Goal: Navigation & Orientation: Understand site structure

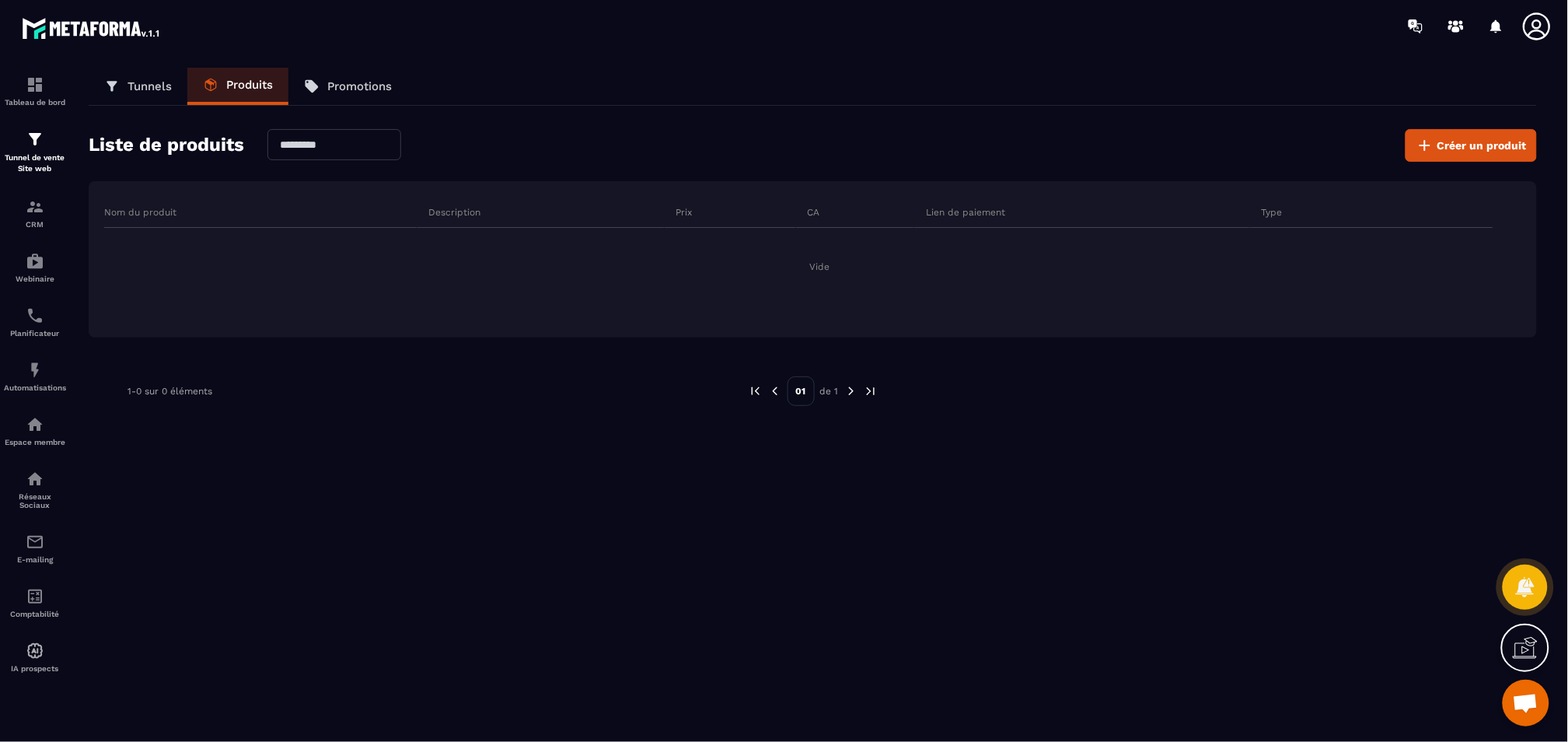
click at [329, 84] on p "Promotions" at bounding box center [360, 86] width 65 height 14
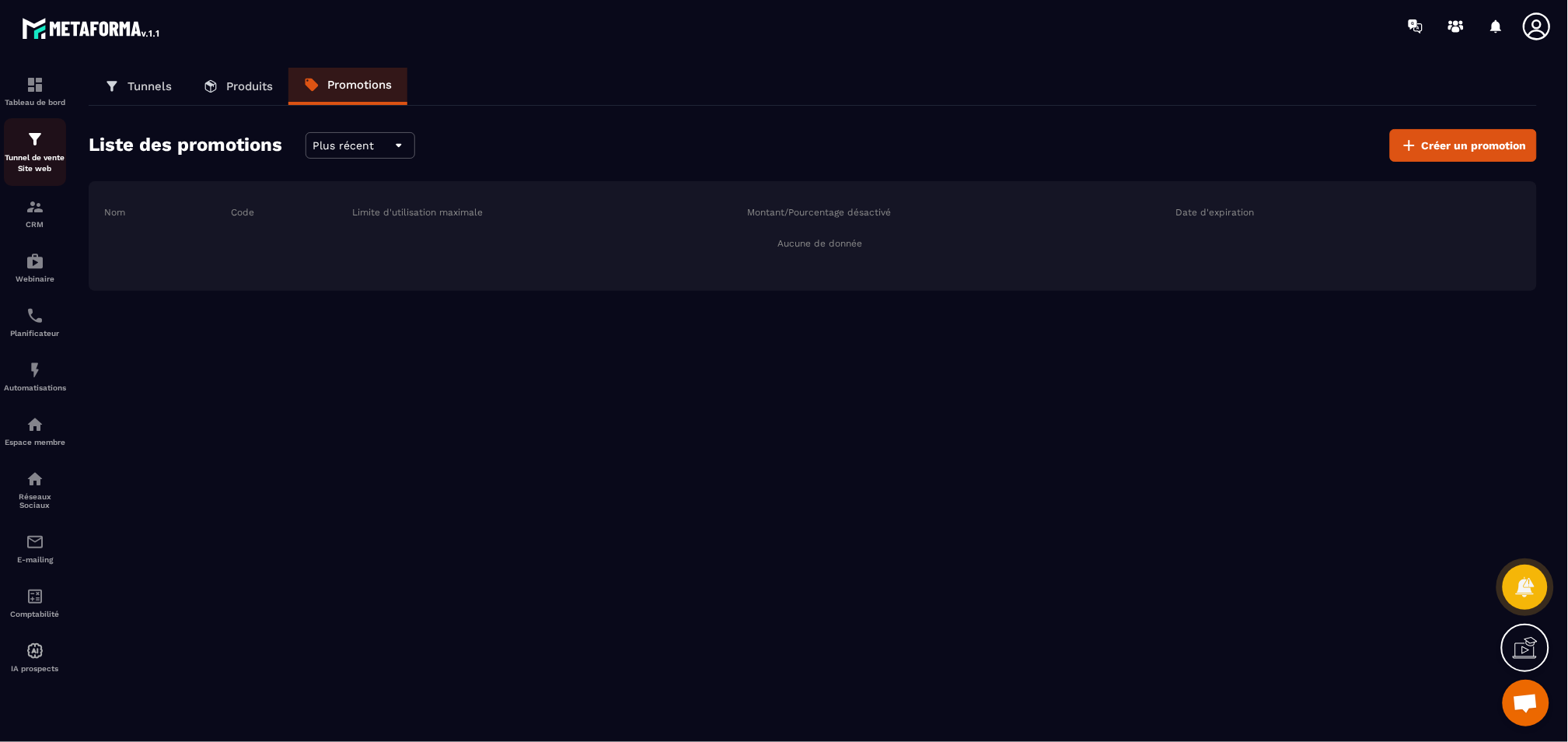
click at [30, 165] on p "Tunnel de vente Site web" at bounding box center [35, 163] width 62 height 22
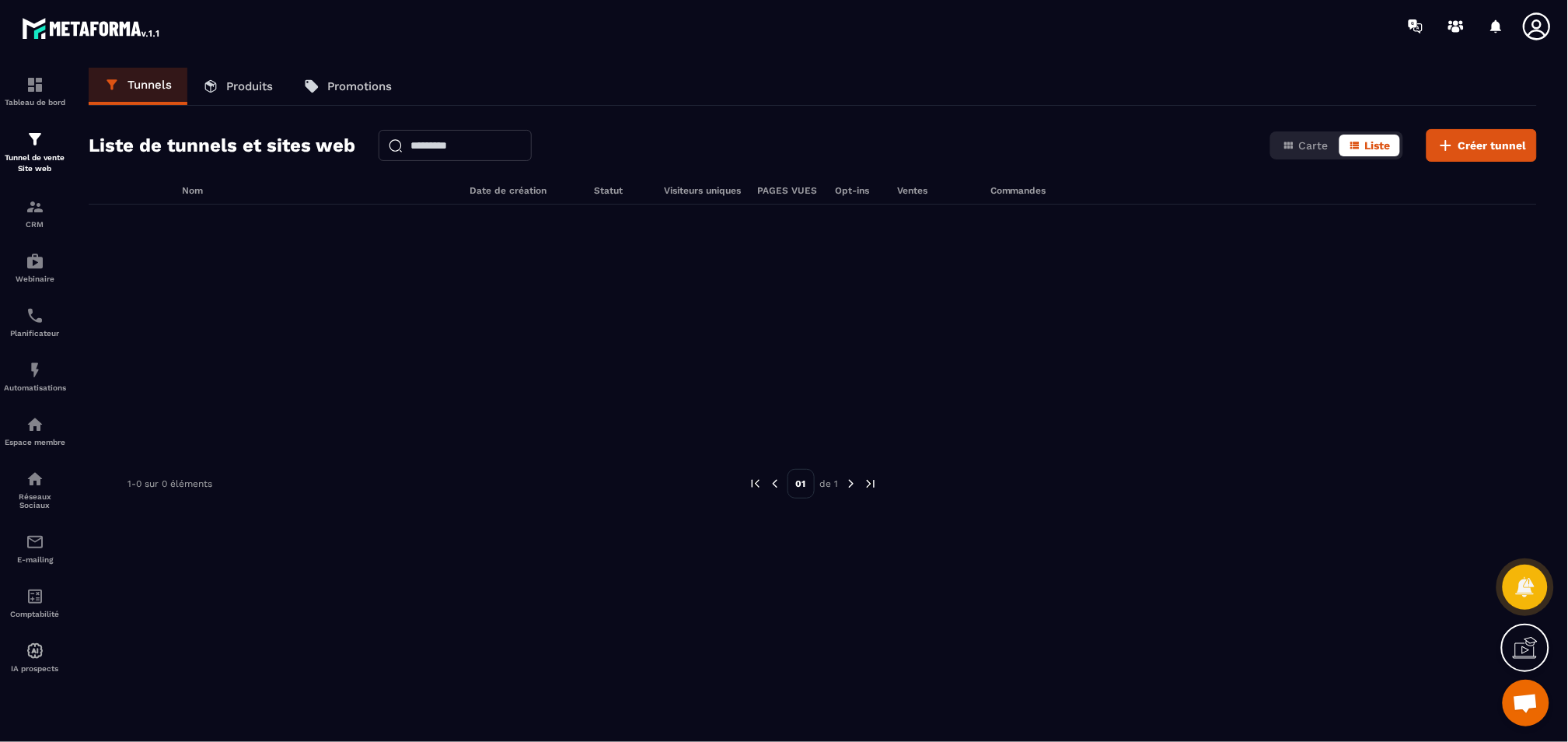
click at [360, 95] on link "Promotions" at bounding box center [347, 87] width 119 height 38
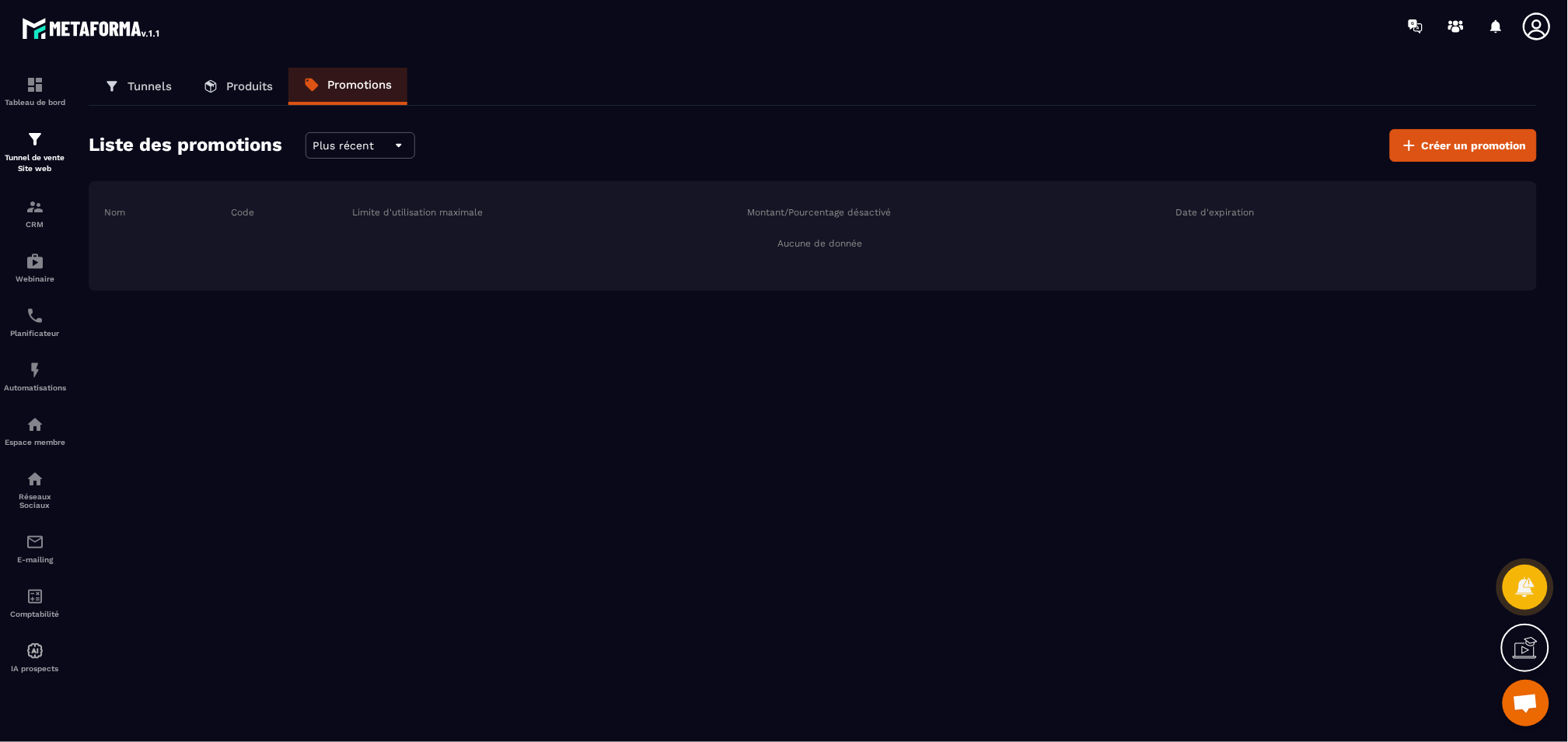
click at [256, 91] on p "Produits" at bounding box center [249, 86] width 47 height 14
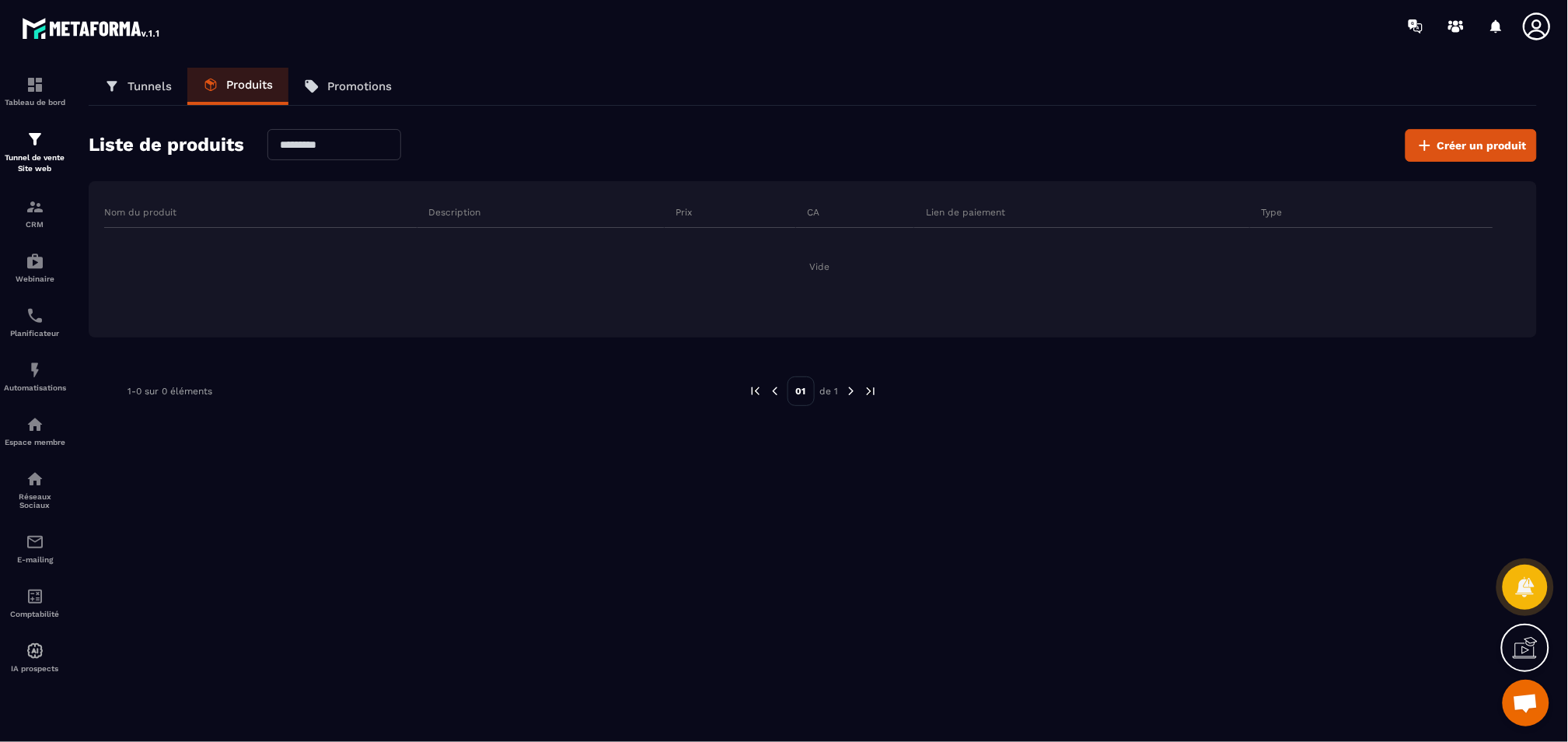
click at [169, 85] on p "Tunnels" at bounding box center [150, 86] width 44 height 14
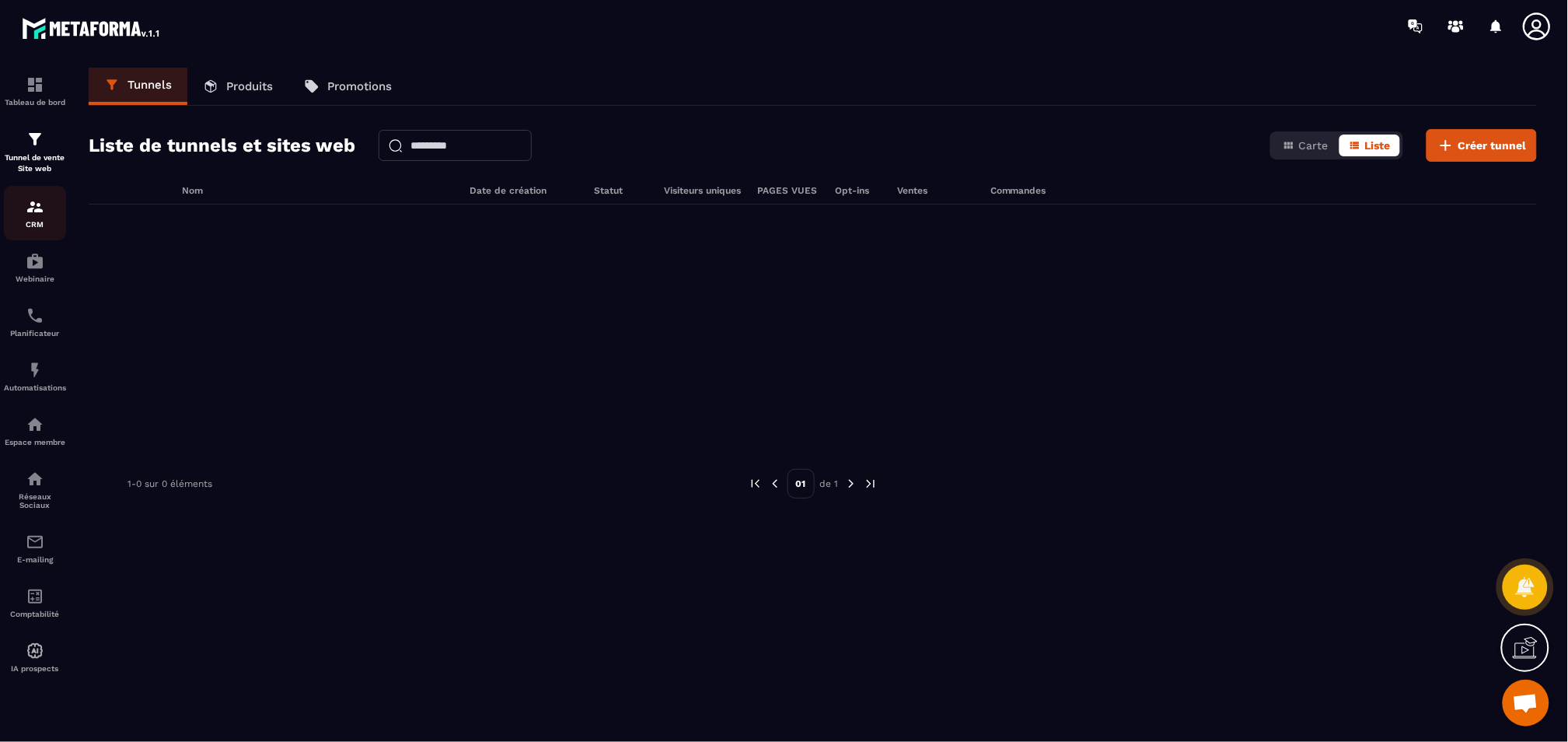
click at [29, 217] on div "CRM" at bounding box center [35, 213] width 62 height 31
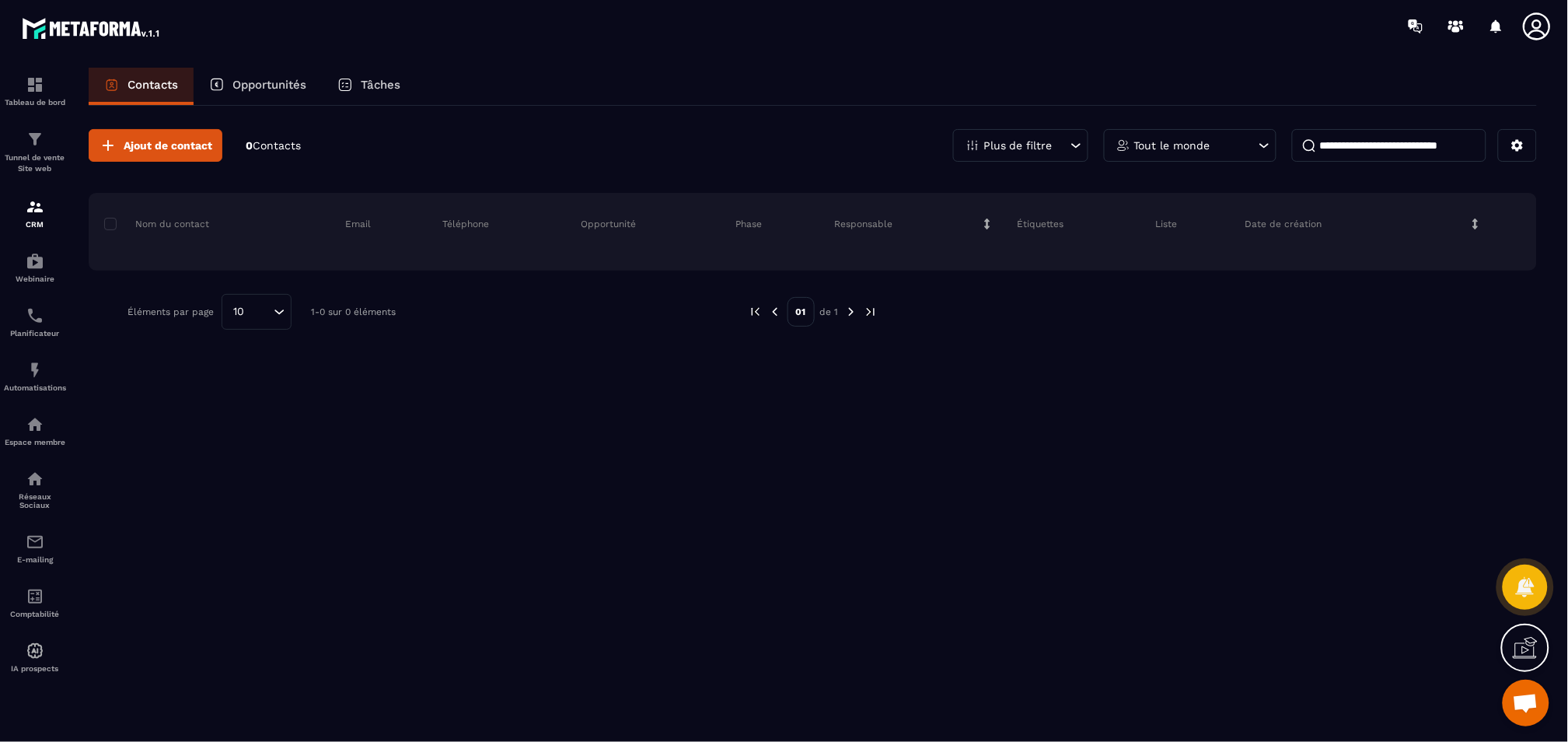
click at [297, 89] on p "Opportunités" at bounding box center [270, 84] width 74 height 14
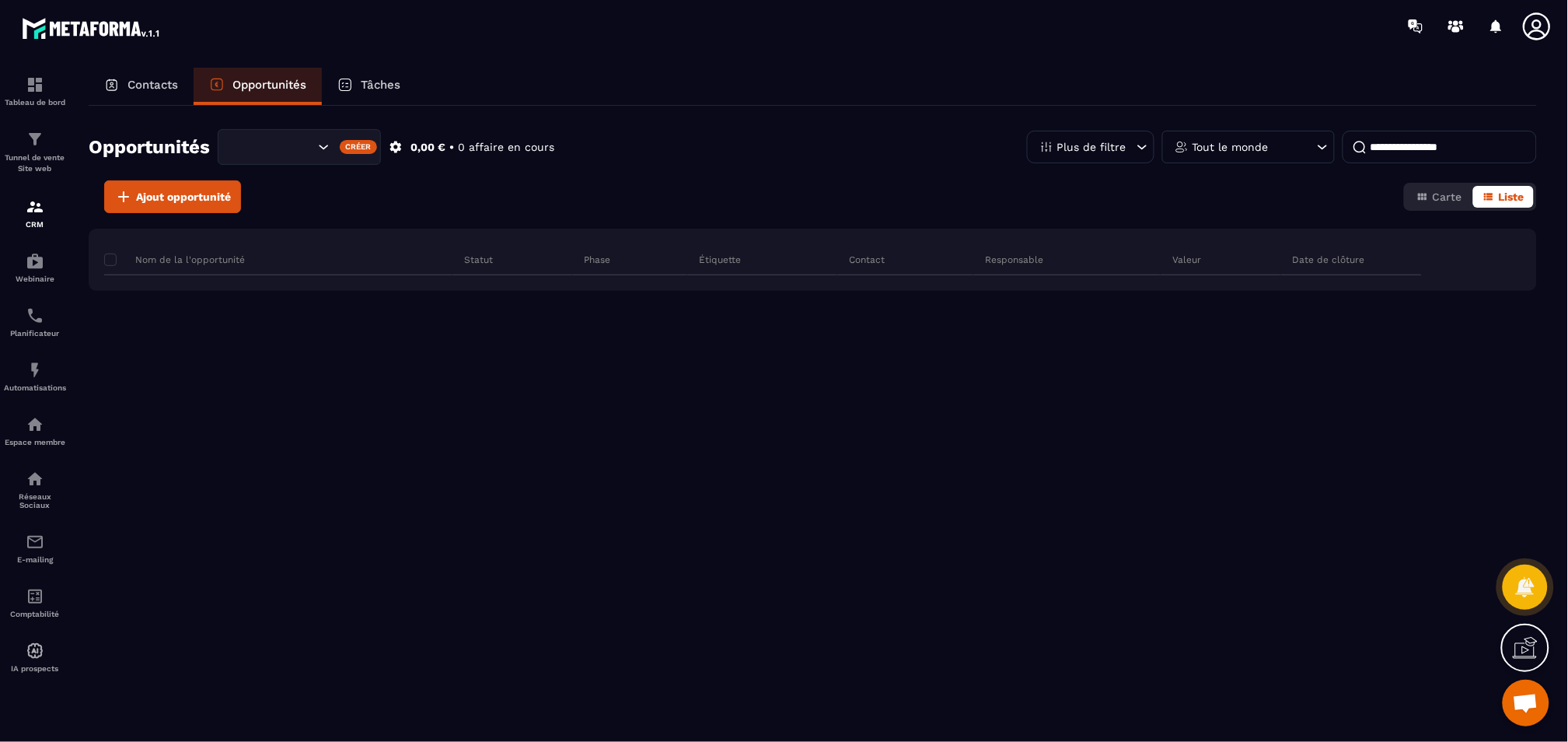
click at [388, 87] on p "Tâches" at bounding box center [380, 84] width 39 height 14
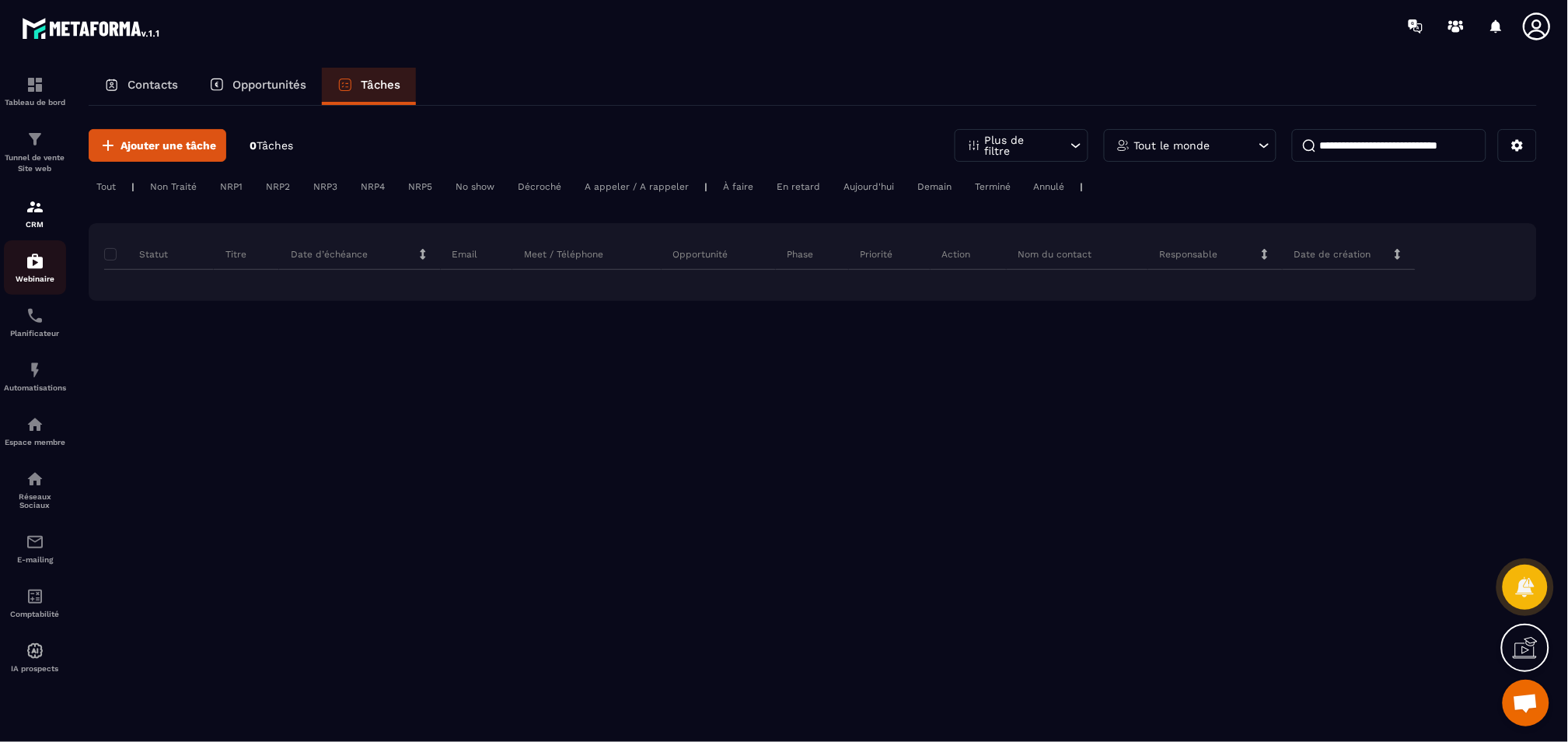
click at [33, 264] on img at bounding box center [34, 261] width 19 height 19
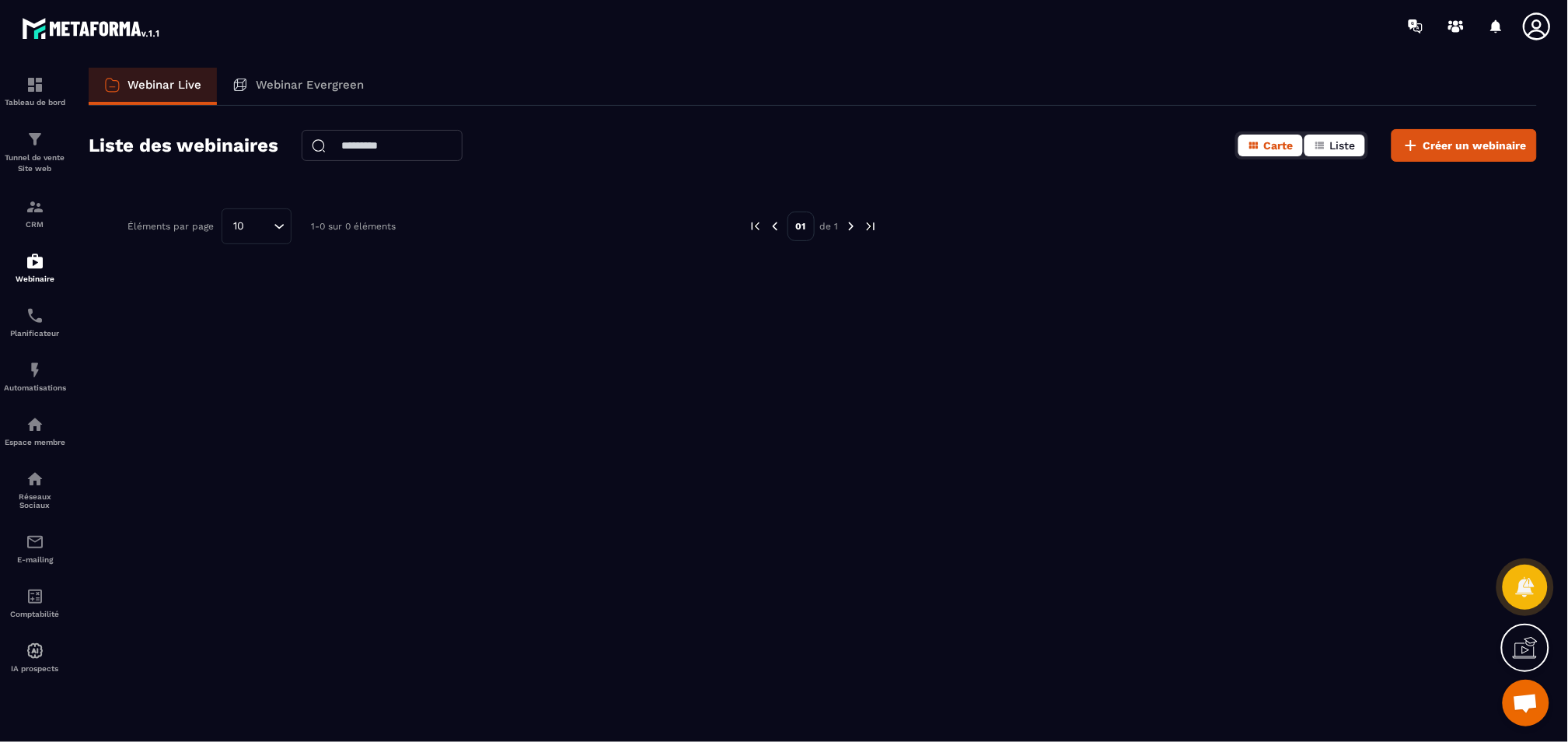
click at [1343, 149] on span "Liste" at bounding box center [1343, 145] width 25 height 12
click at [1293, 149] on span "Carte" at bounding box center [1279, 145] width 29 height 12
click at [39, 332] on p "Planificateur" at bounding box center [35, 333] width 62 height 8
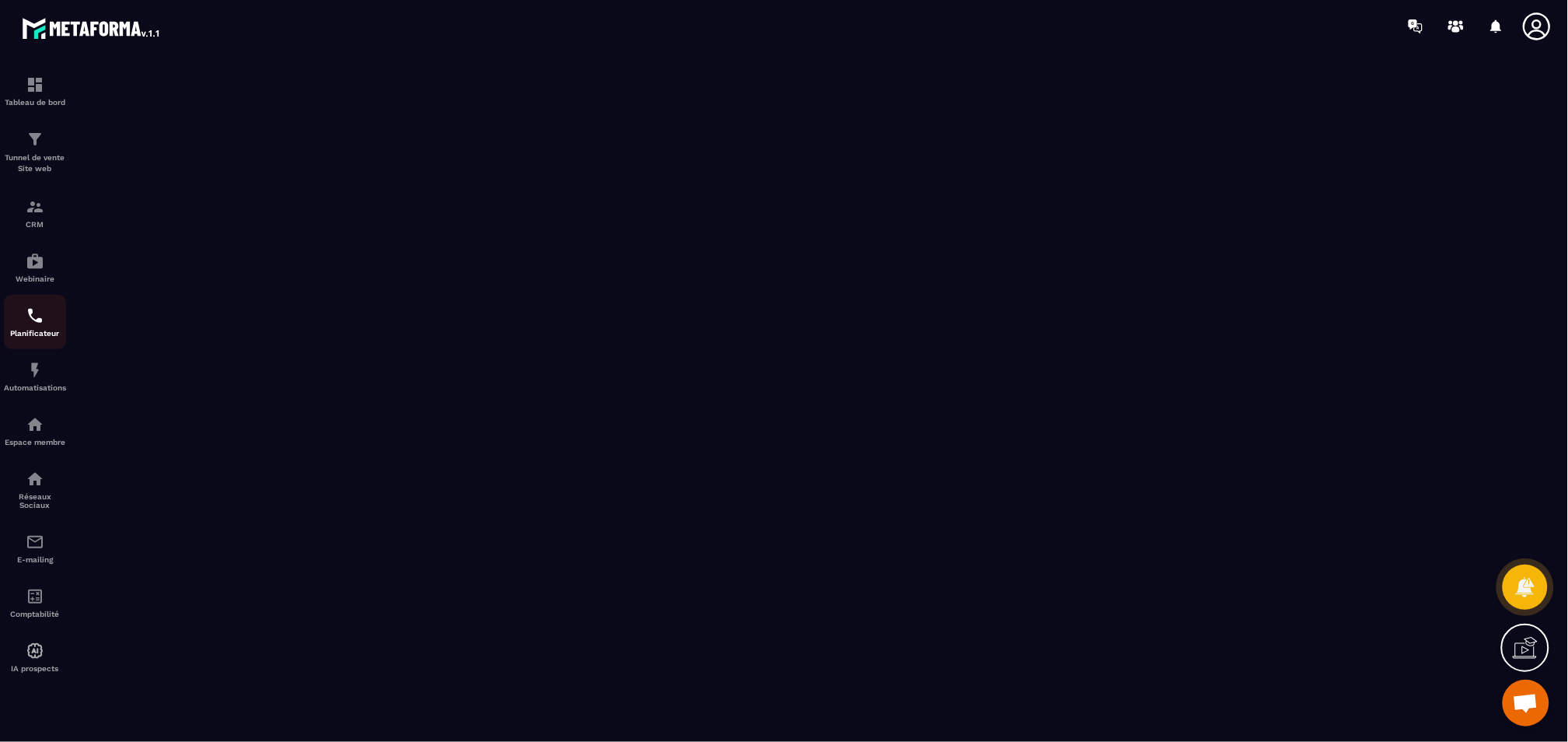
click at [38, 329] on p "Planificateur" at bounding box center [35, 333] width 62 height 8
click at [39, 385] on p "Automatisations" at bounding box center [35, 387] width 62 height 8
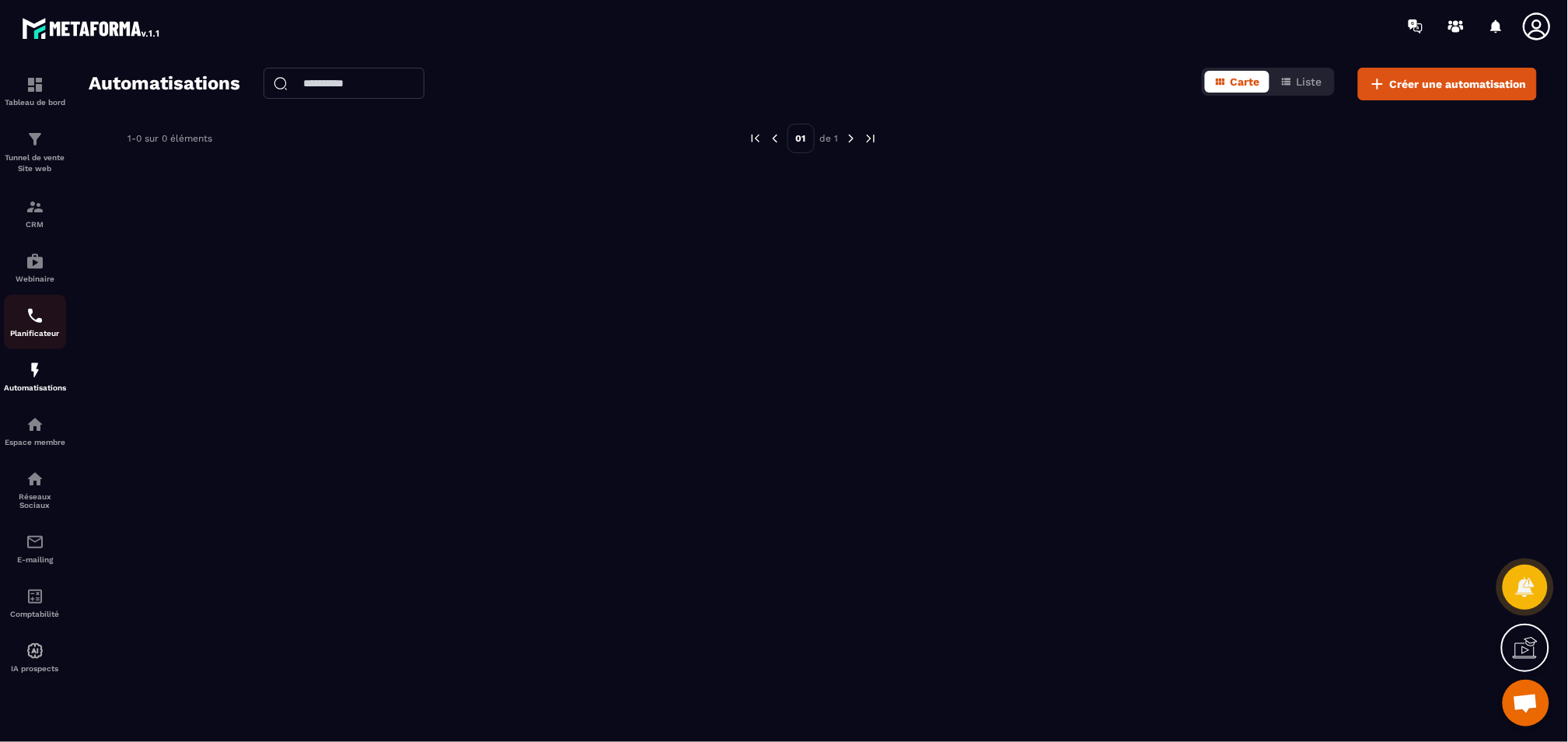
click at [36, 317] on img at bounding box center [34, 315] width 19 height 19
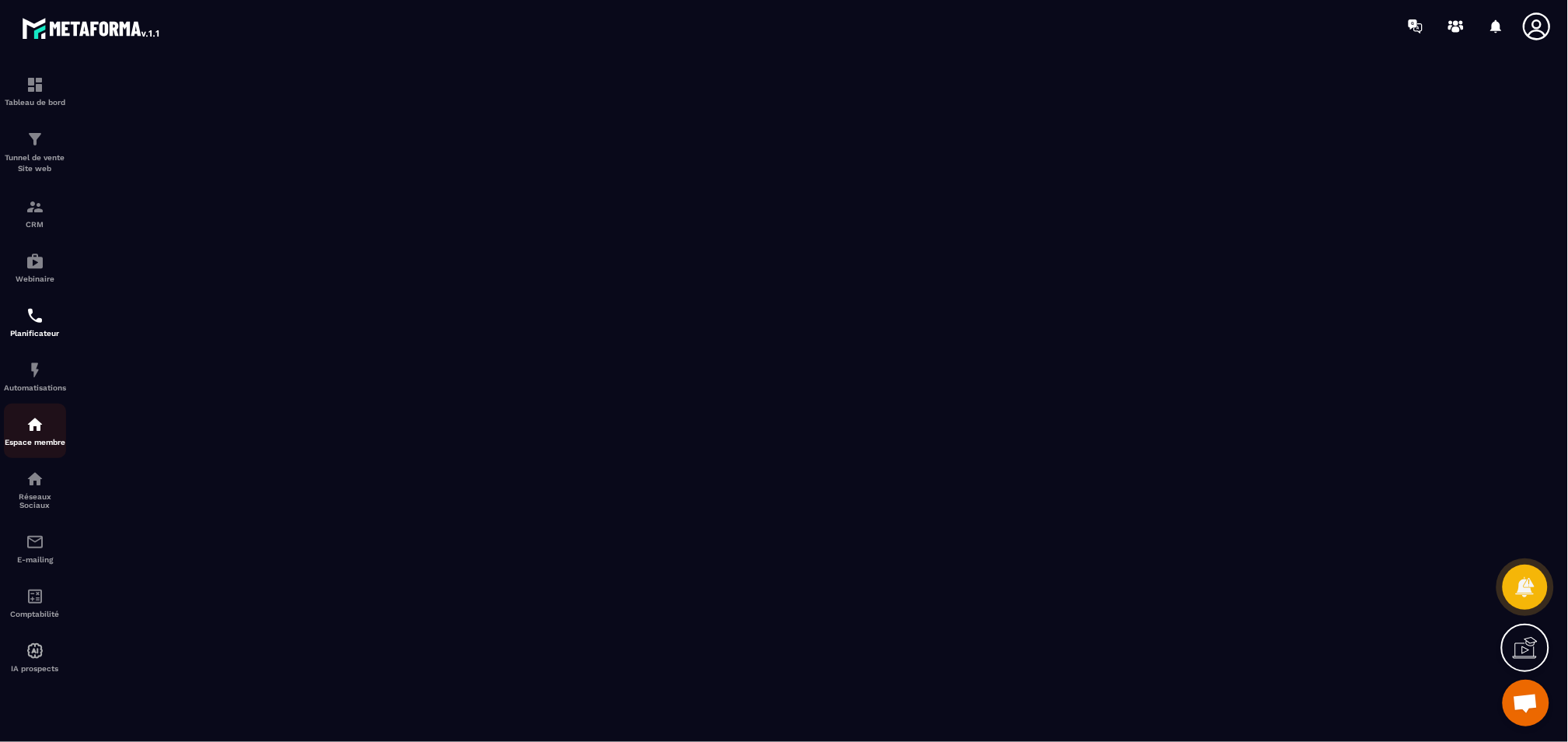
click at [48, 442] on p "Espace membre" at bounding box center [35, 441] width 62 height 8
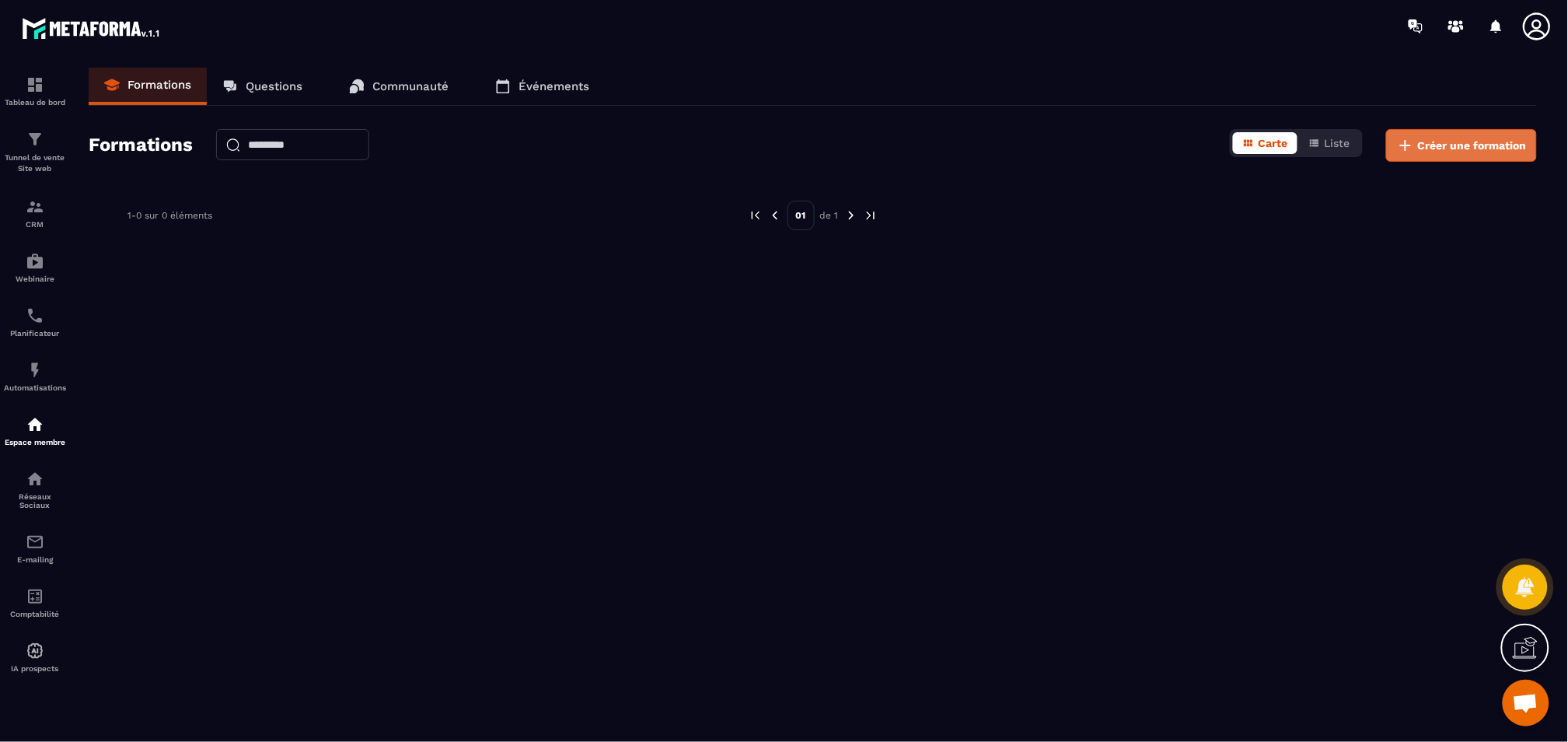
click at [1434, 151] on span "Créer une formation" at bounding box center [1472, 145] width 109 height 16
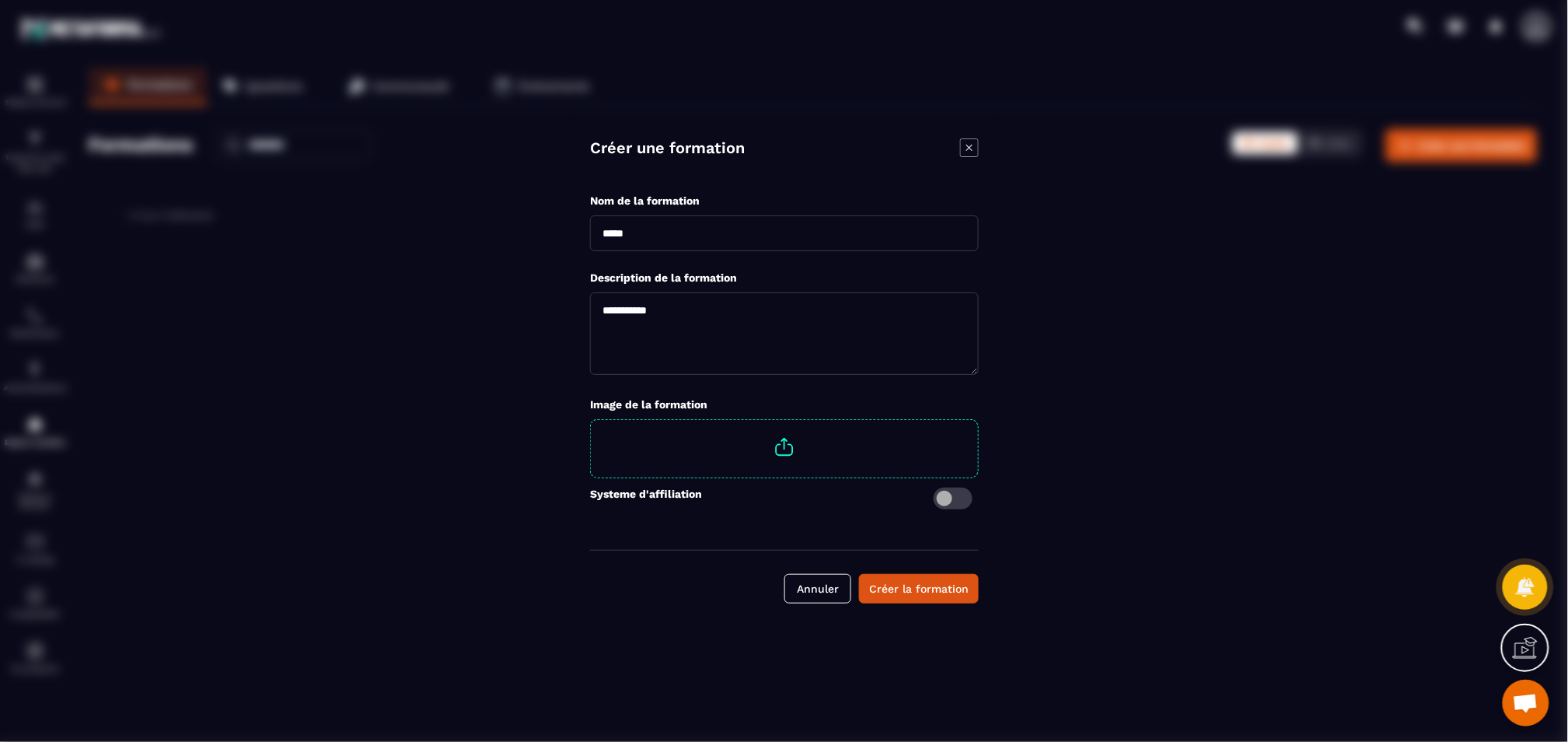
click at [971, 156] on icon "Modal window" at bounding box center [969, 147] width 19 height 19
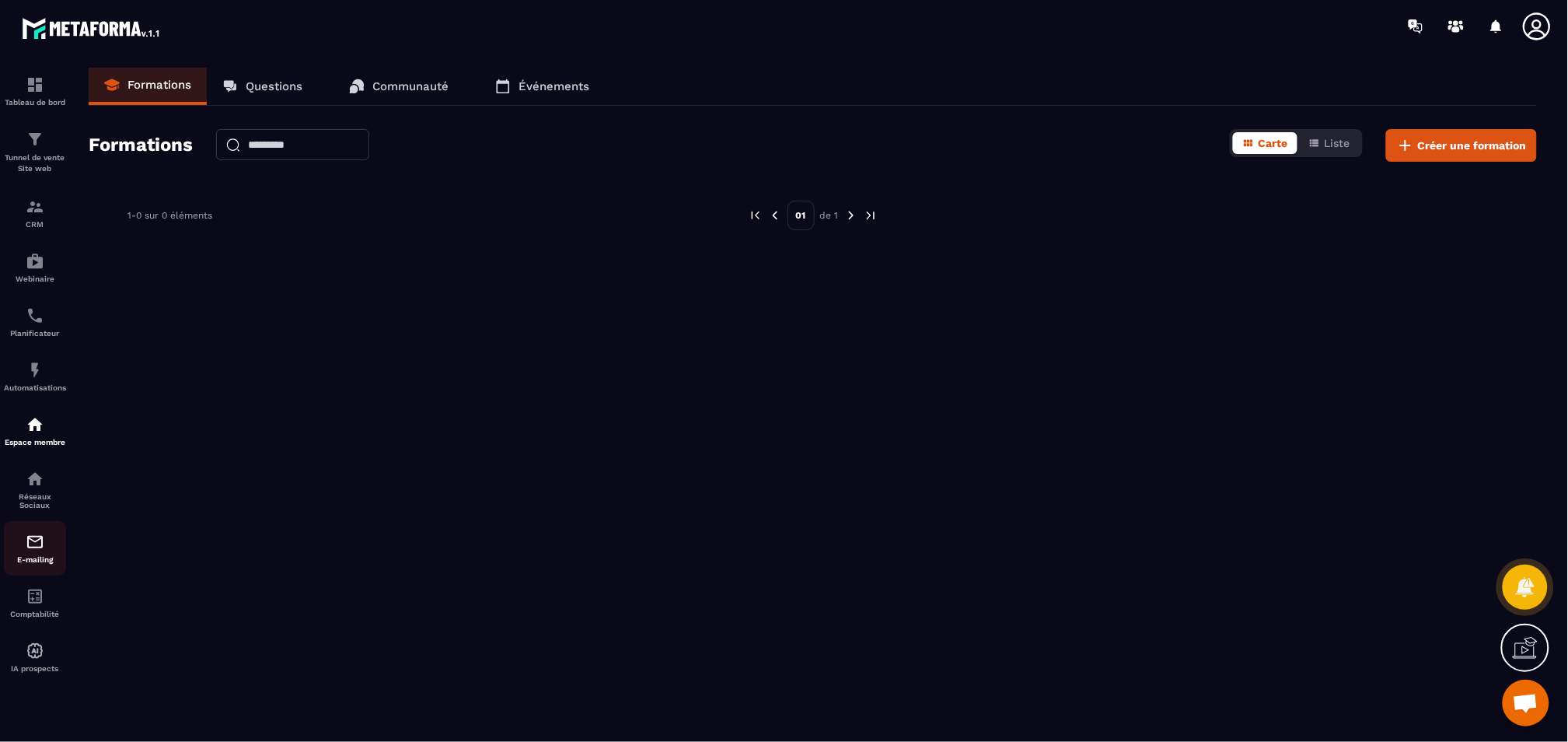
click at [42, 547] on img at bounding box center [34, 541] width 19 height 19
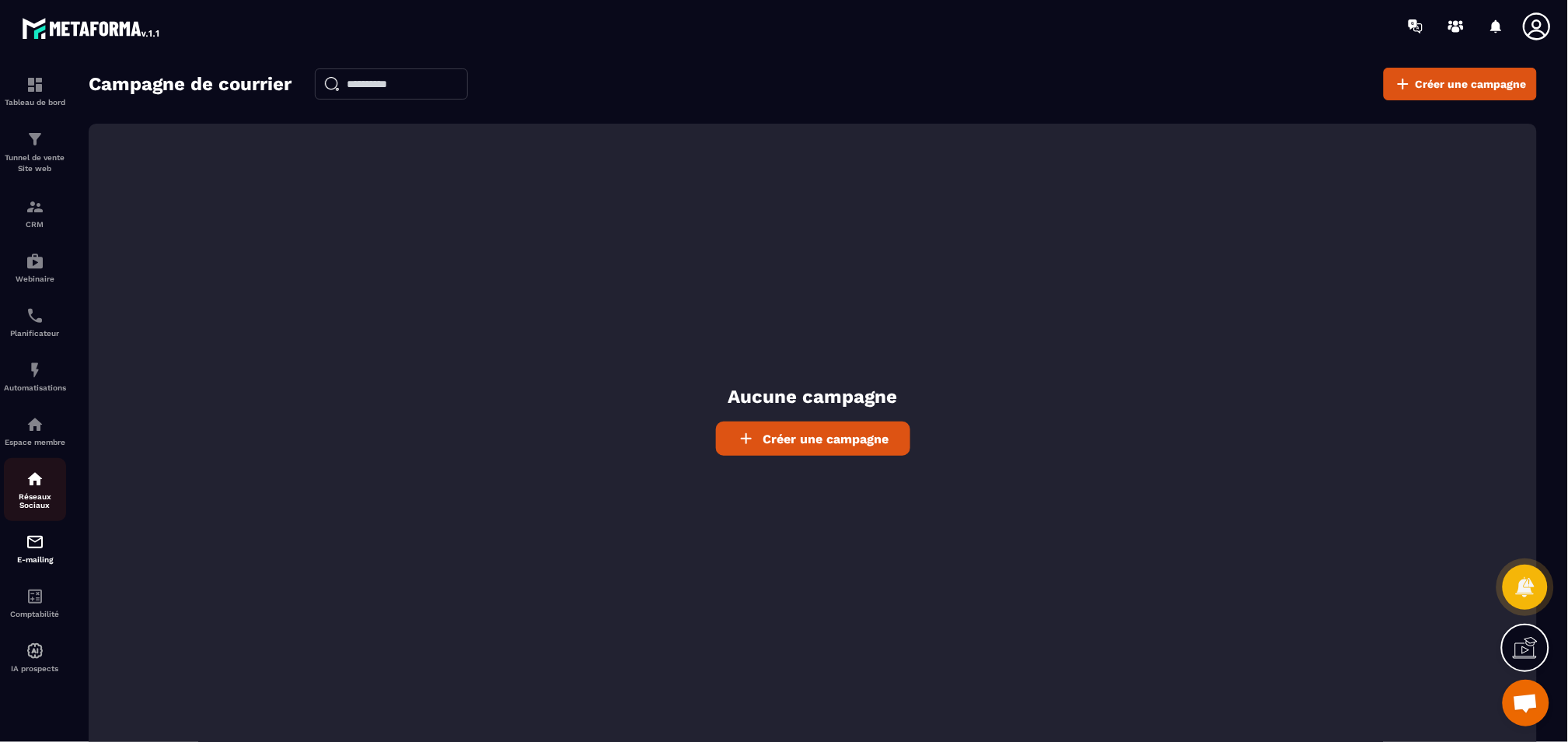
click at [29, 497] on p "Réseaux Sociaux" at bounding box center [35, 500] width 62 height 17
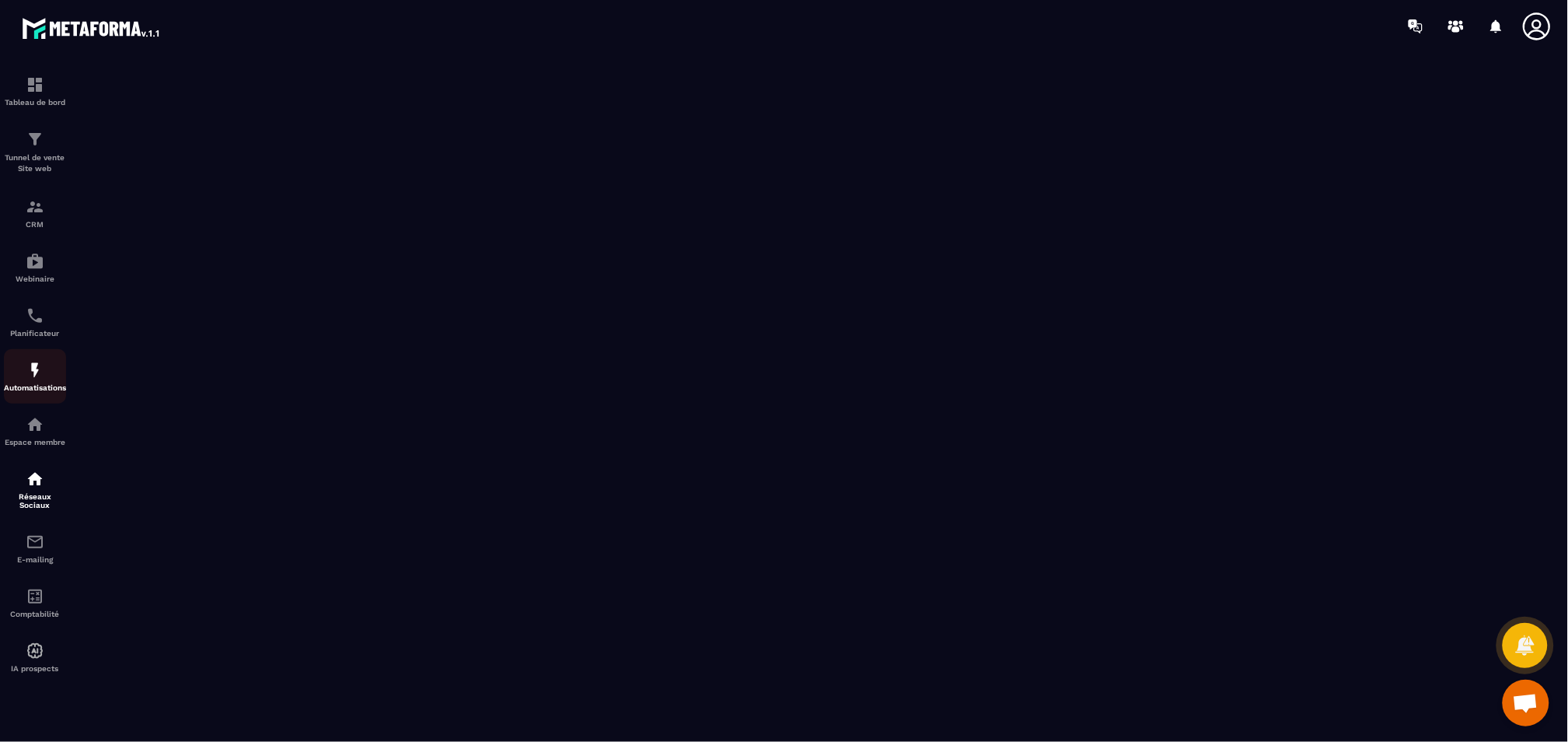
click at [35, 365] on img at bounding box center [34, 369] width 19 height 19
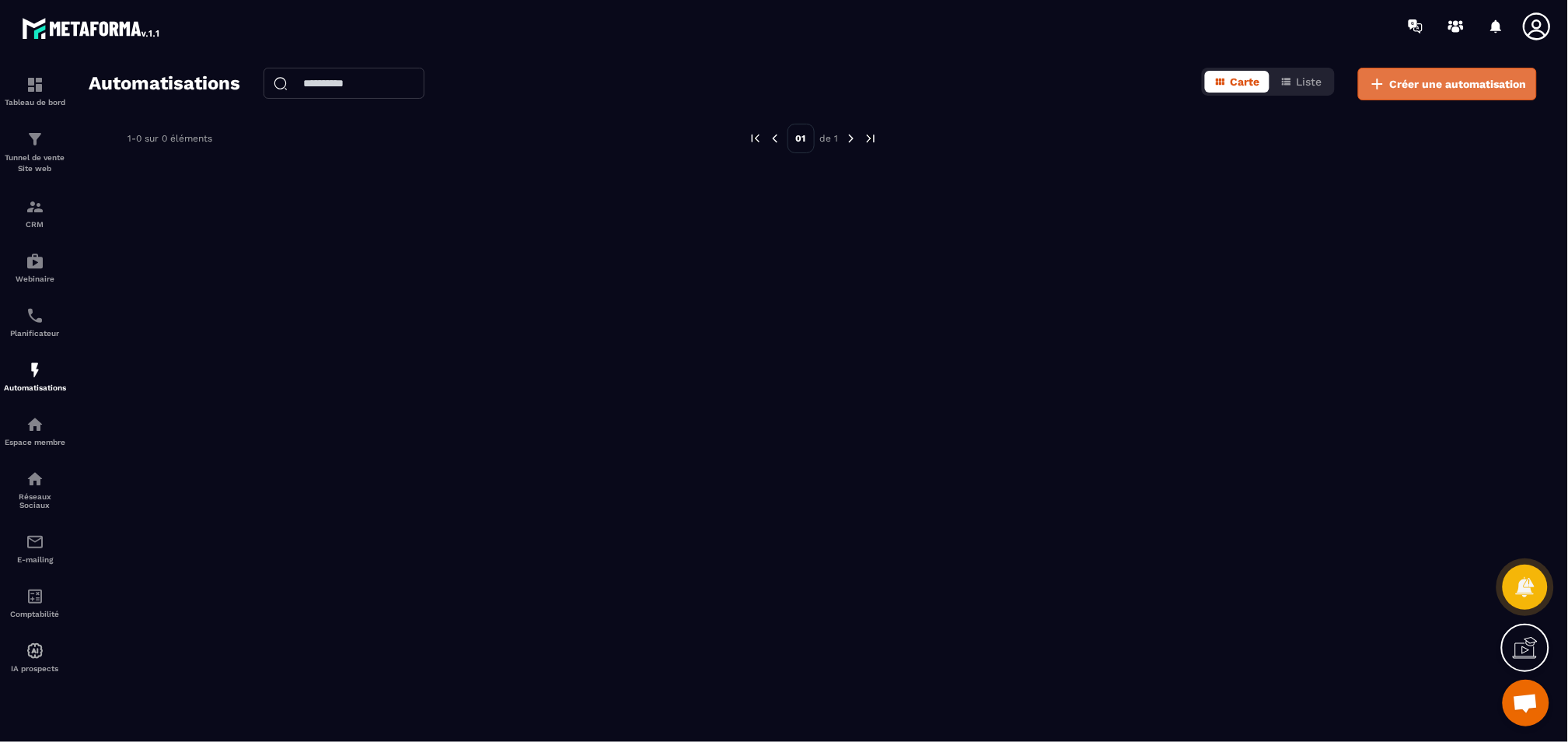
click at [1492, 77] on span "Créer une automatisation" at bounding box center [1458, 84] width 137 height 16
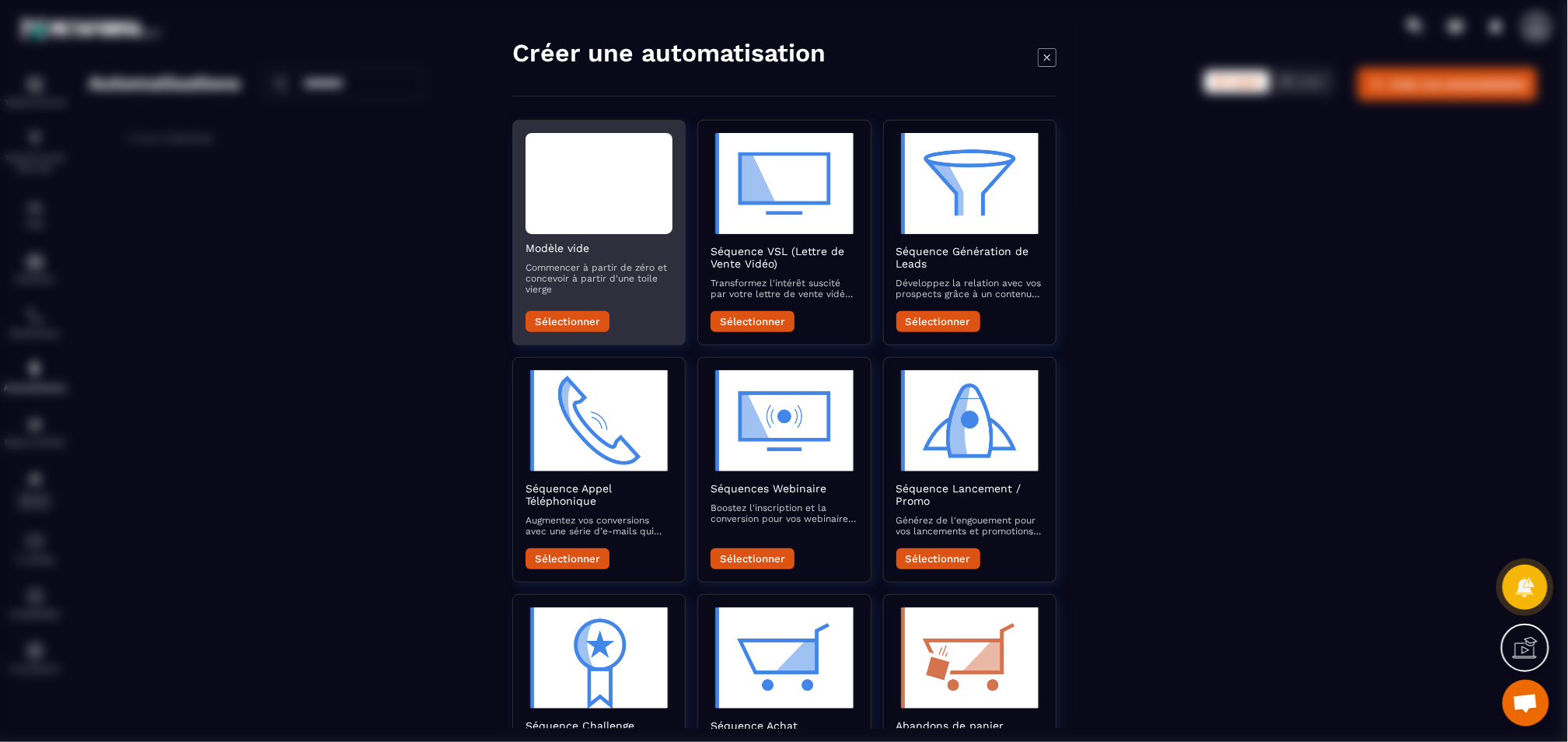
scroll to position [3, 0]
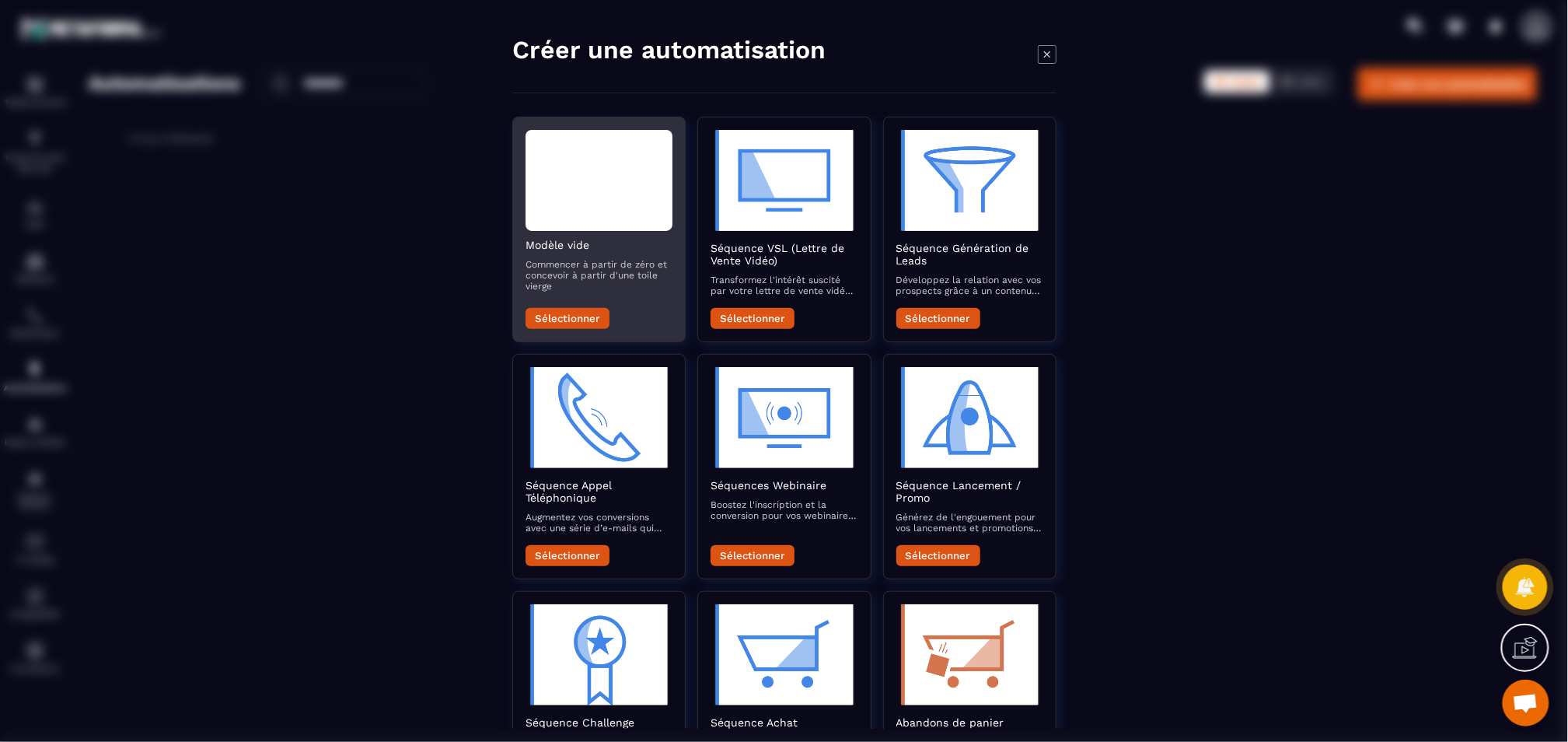
click at [590, 319] on button "Sélectionner" at bounding box center [568, 319] width 84 height 21
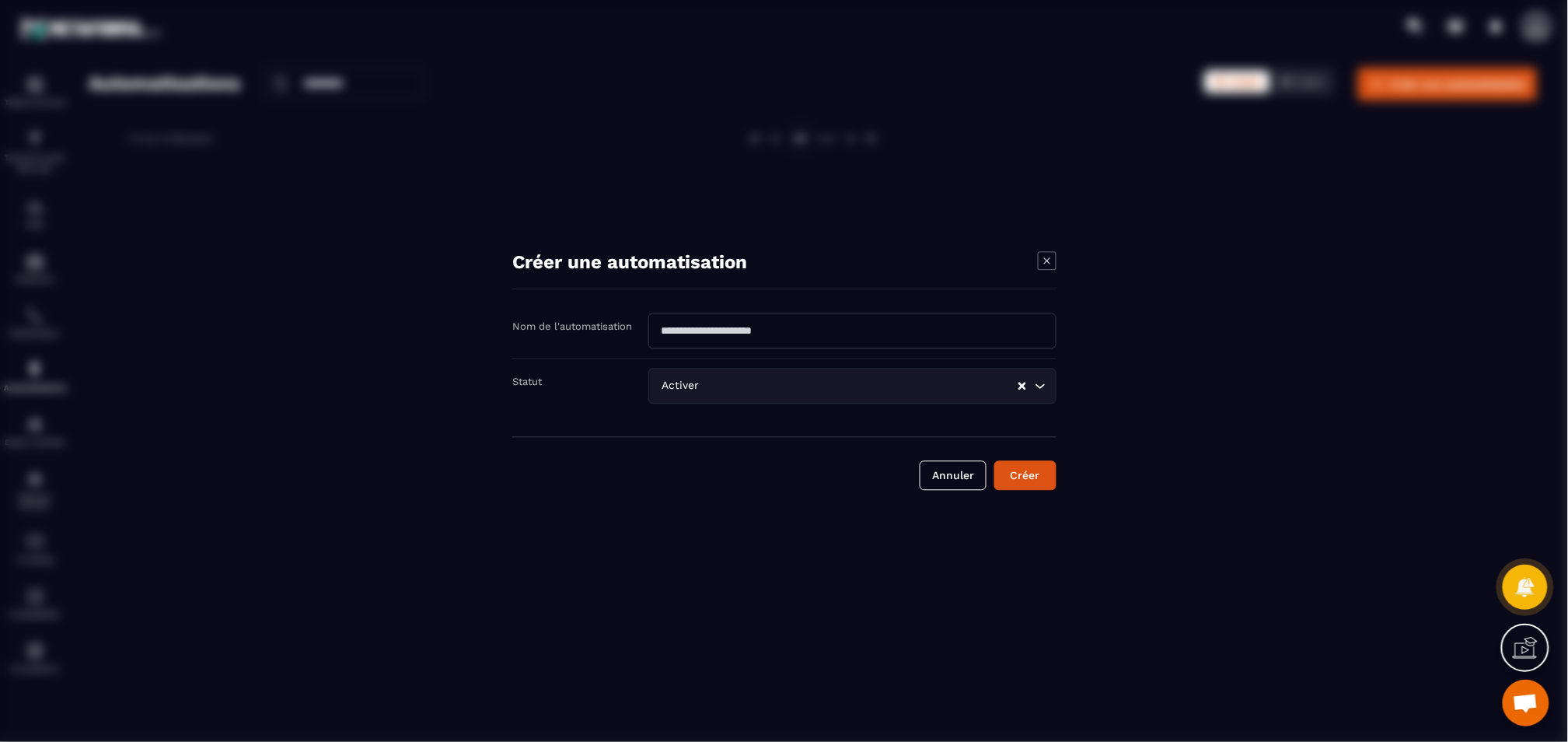
click at [709, 390] on input "Search for option" at bounding box center [859, 386] width 314 height 17
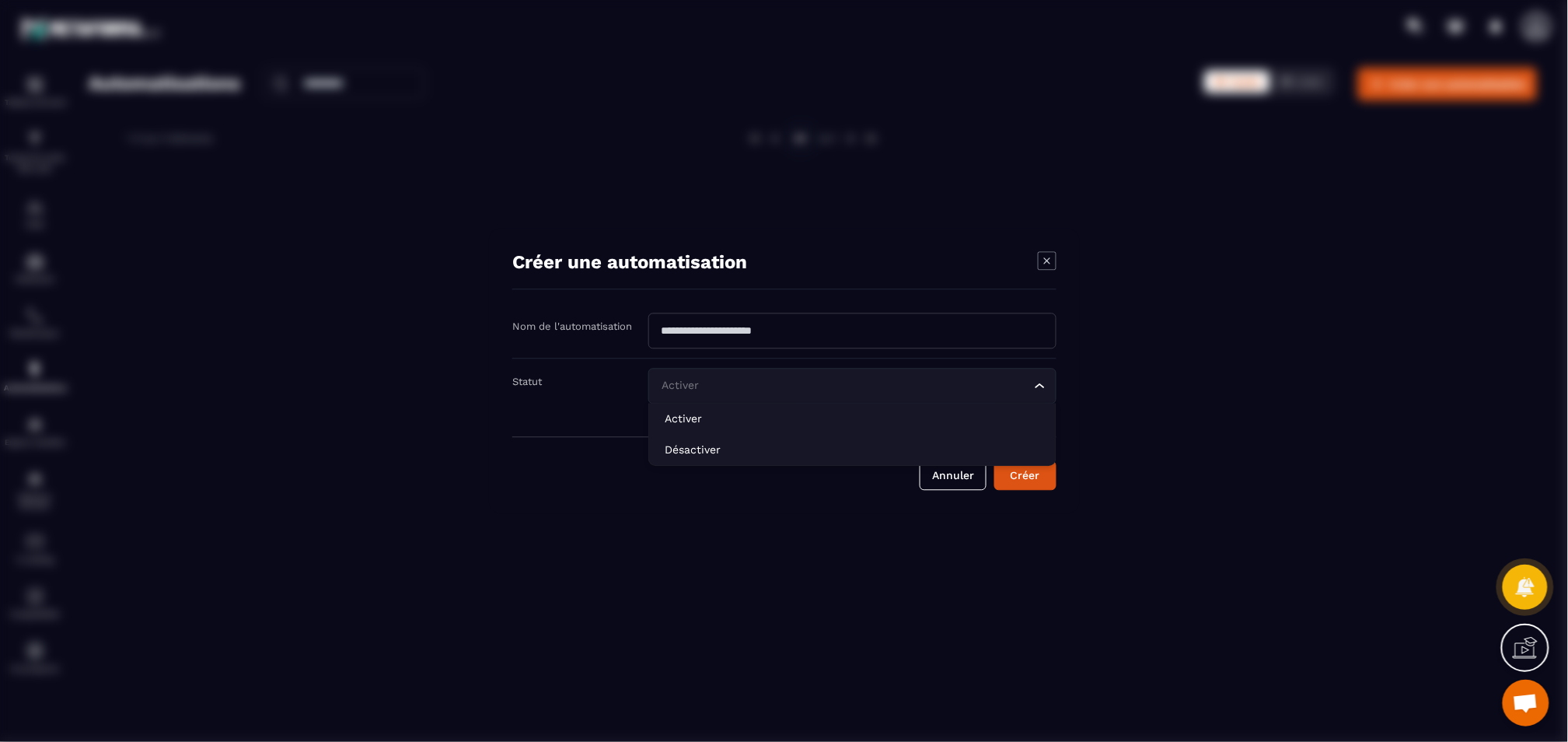
click at [714, 335] on input "Modal window" at bounding box center [853, 332] width 408 height 36
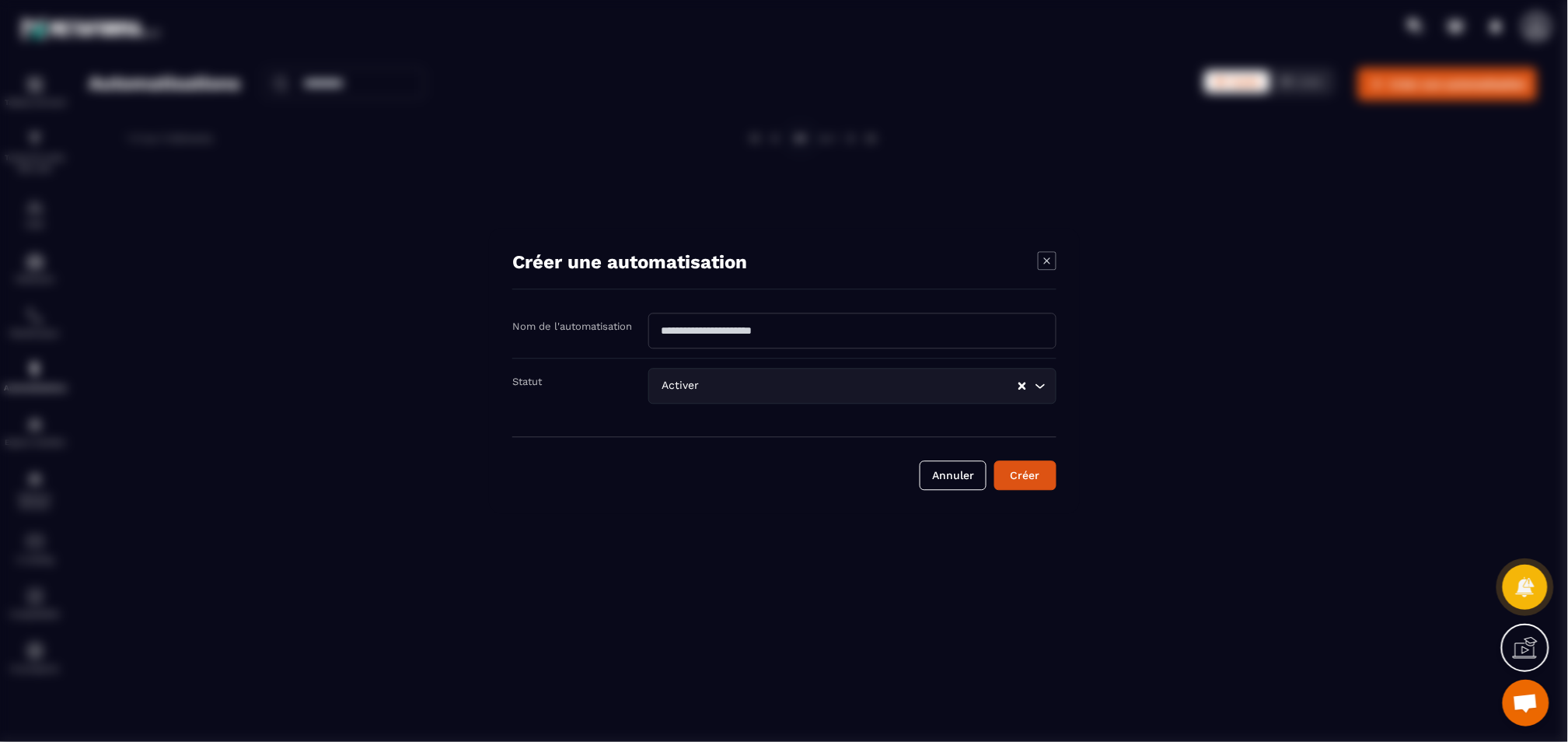
click at [587, 338] on div "Nom de l'automatisation" at bounding box center [785, 337] width 544 height 46
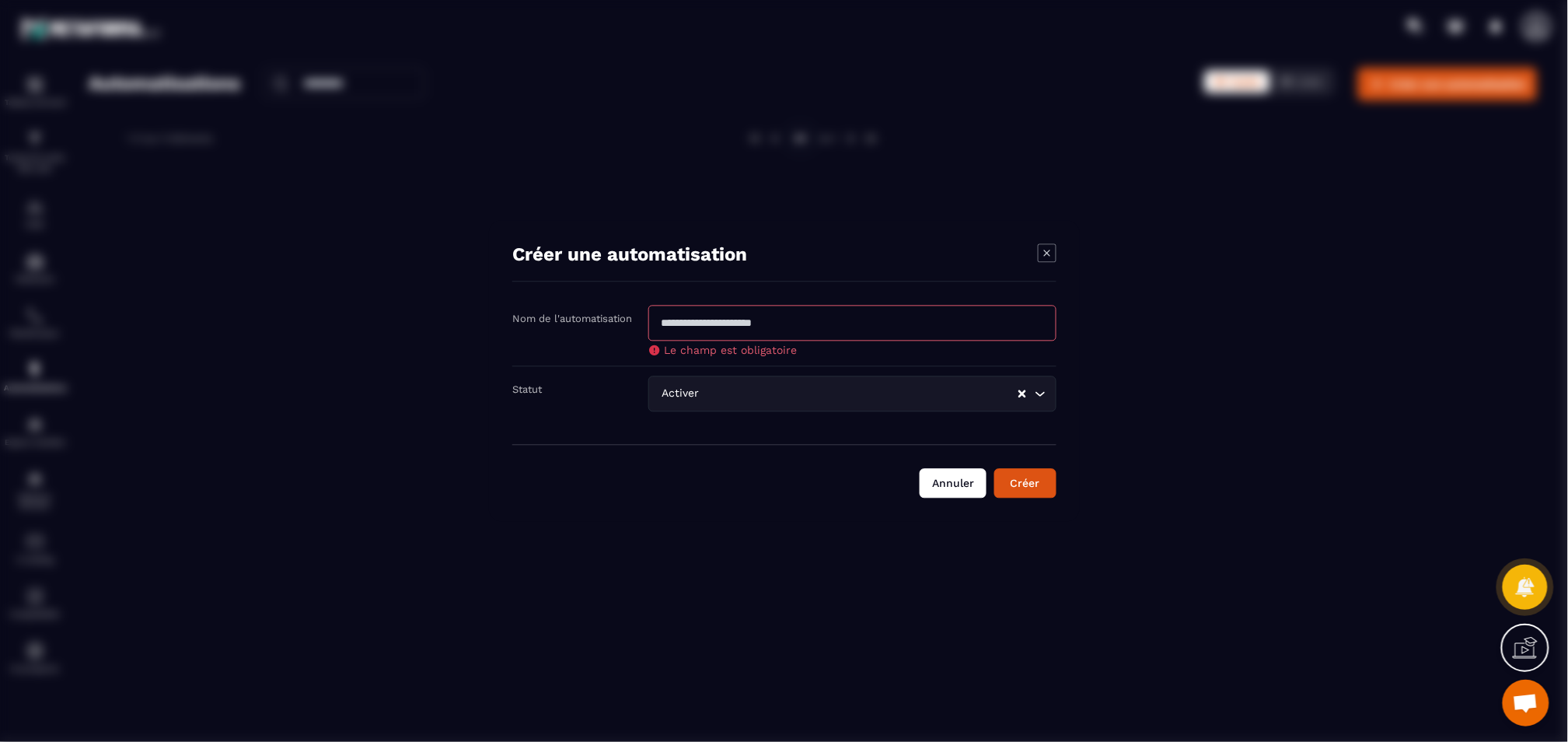
click at [960, 480] on button "Annuler" at bounding box center [954, 483] width 67 height 29
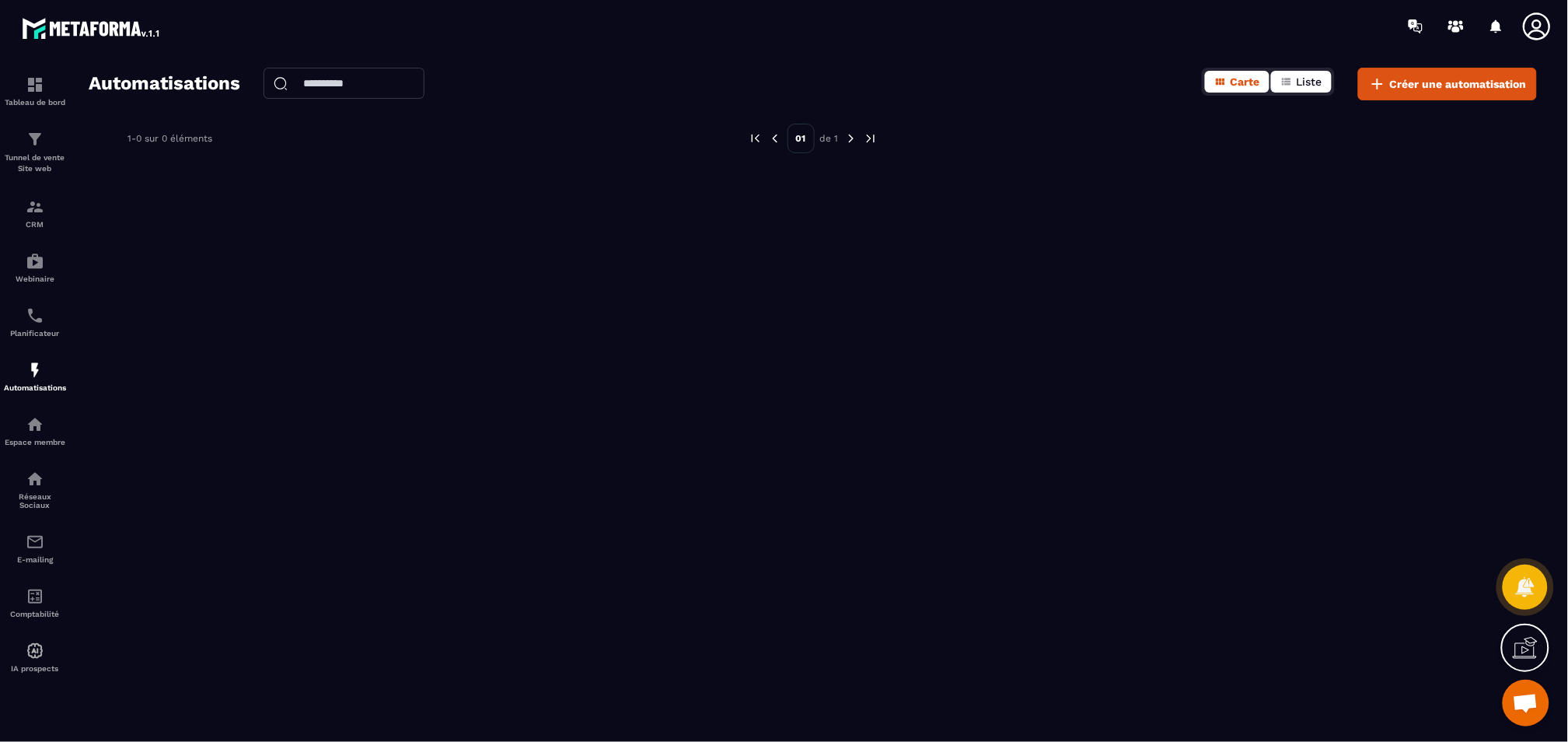
click at [1295, 85] on button "Liste" at bounding box center [1302, 81] width 61 height 22
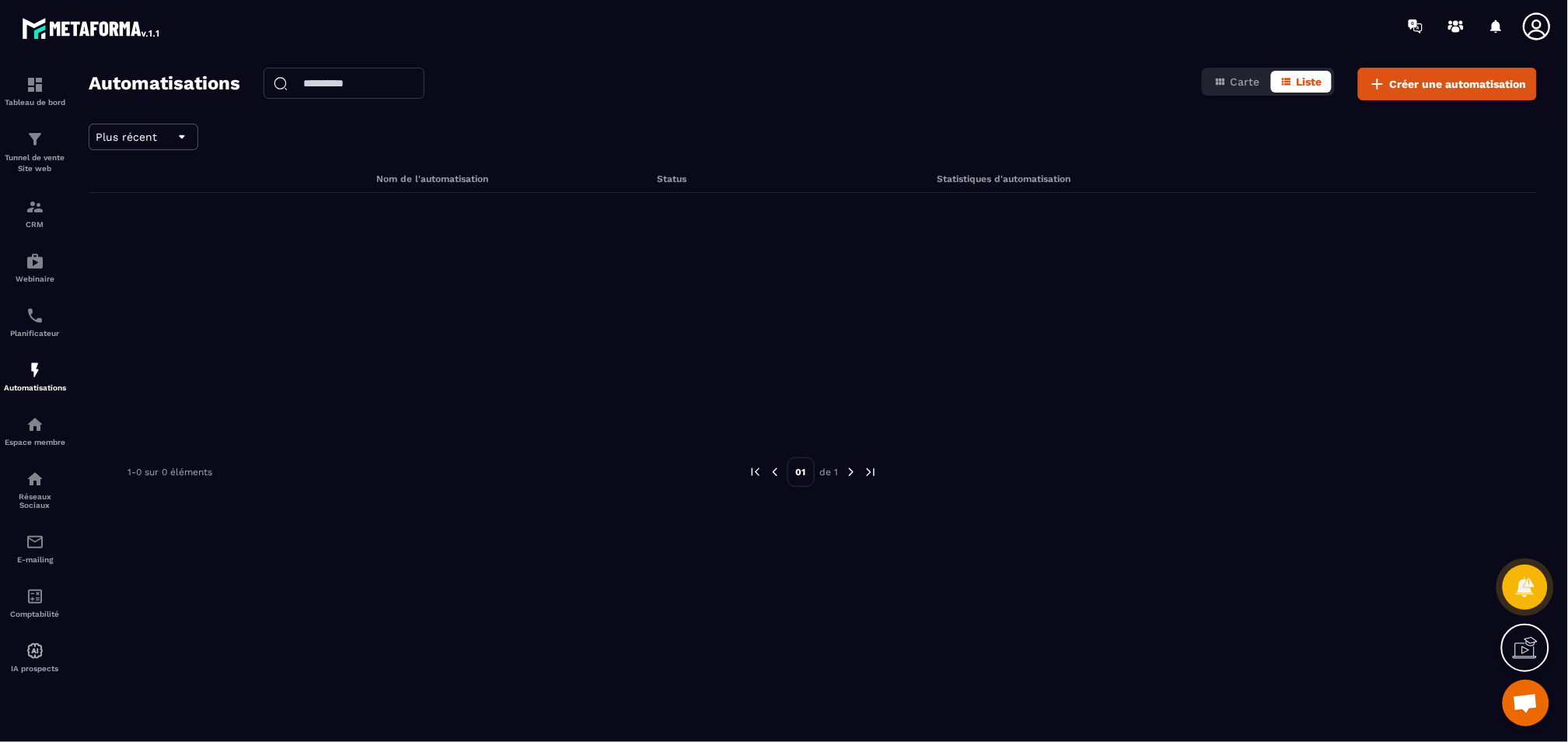
click at [1245, 97] on div "Carte Liste" at bounding box center [1268, 84] width 133 height 33
click at [1242, 87] on span "Carte" at bounding box center [1246, 81] width 29 height 12
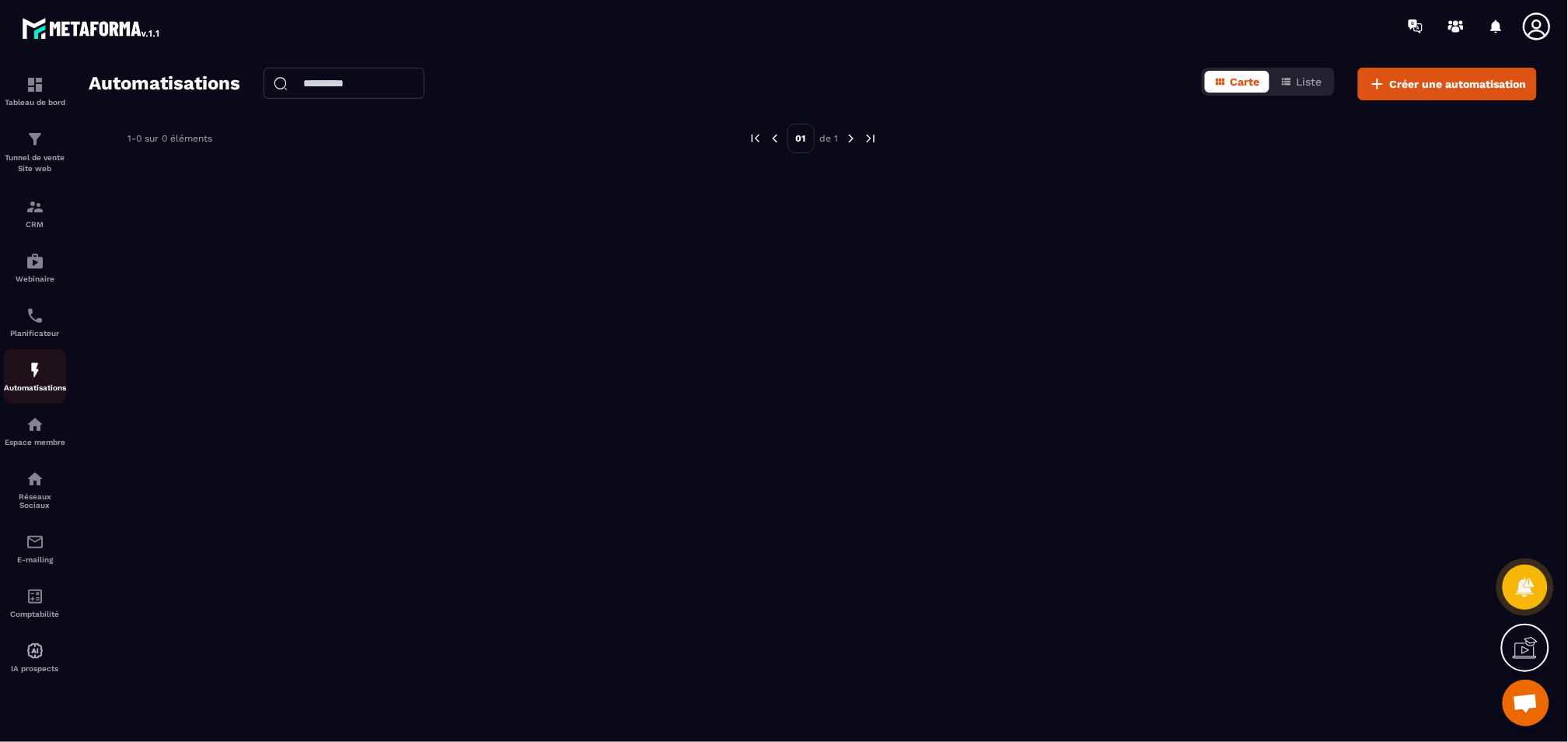
click at [39, 378] on img at bounding box center [34, 369] width 19 height 19
click at [1534, 28] on icon at bounding box center [1538, 26] width 31 height 31
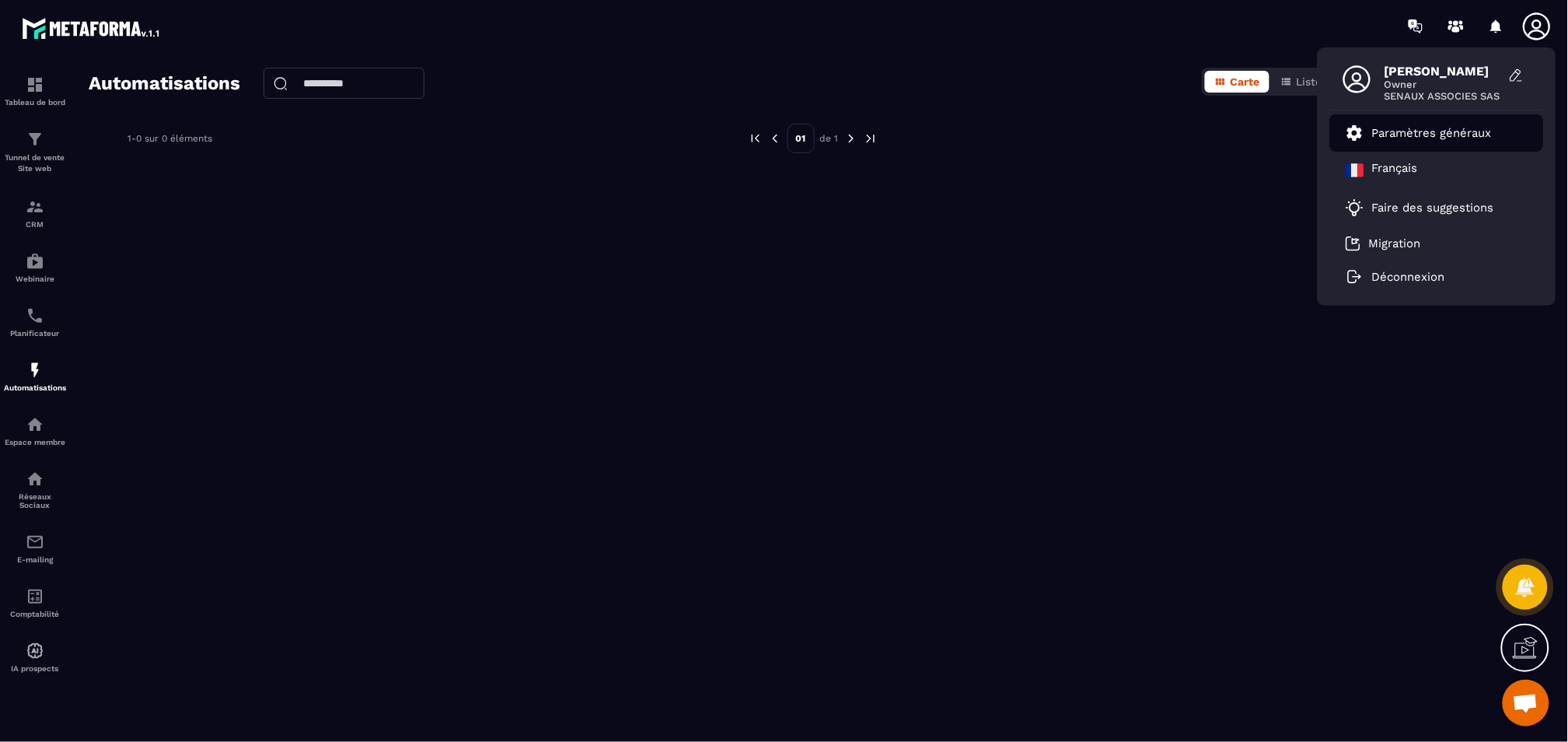
click at [1468, 129] on p "Paramètres généraux" at bounding box center [1432, 133] width 120 height 14
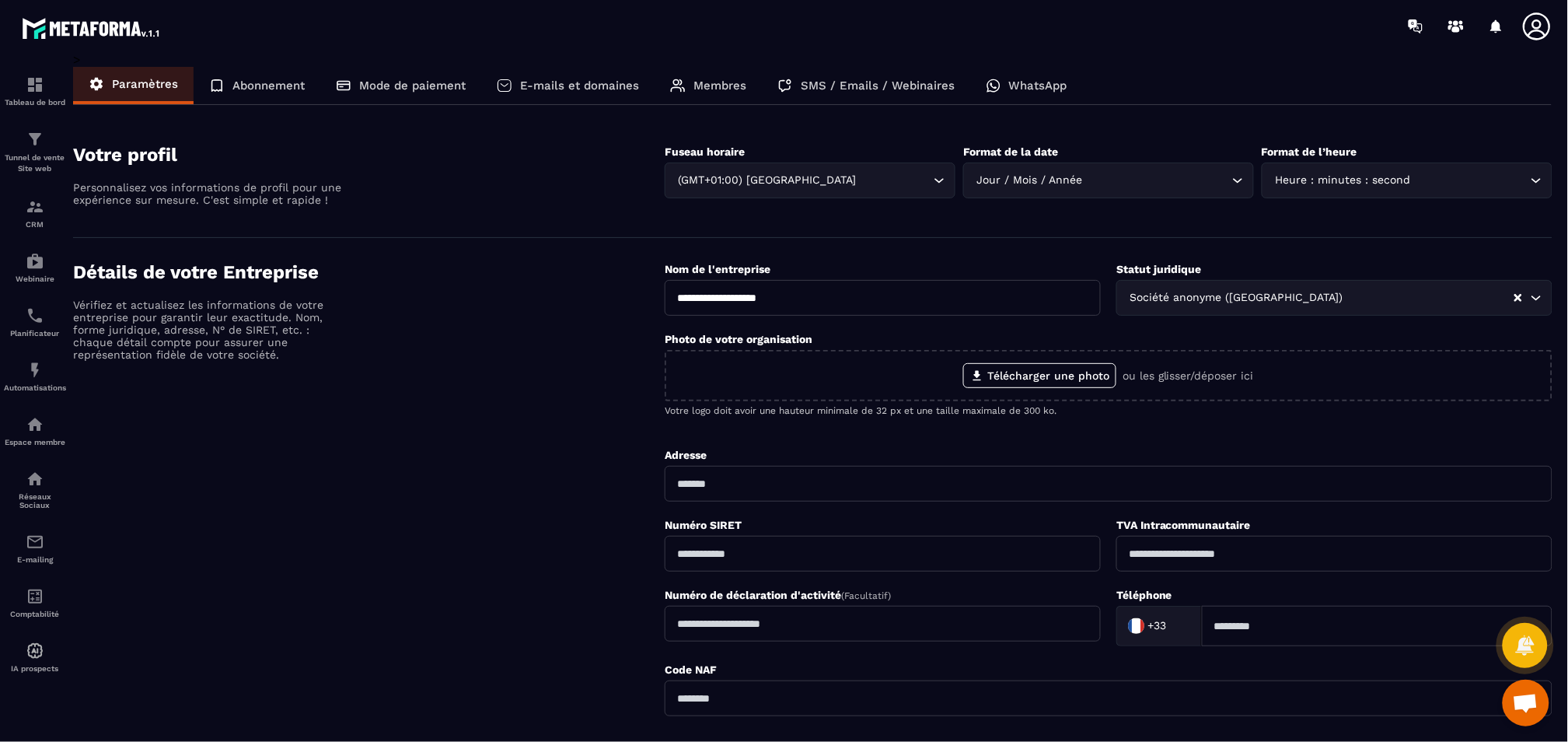
click at [271, 85] on p "Abonnement" at bounding box center [269, 85] width 72 height 14
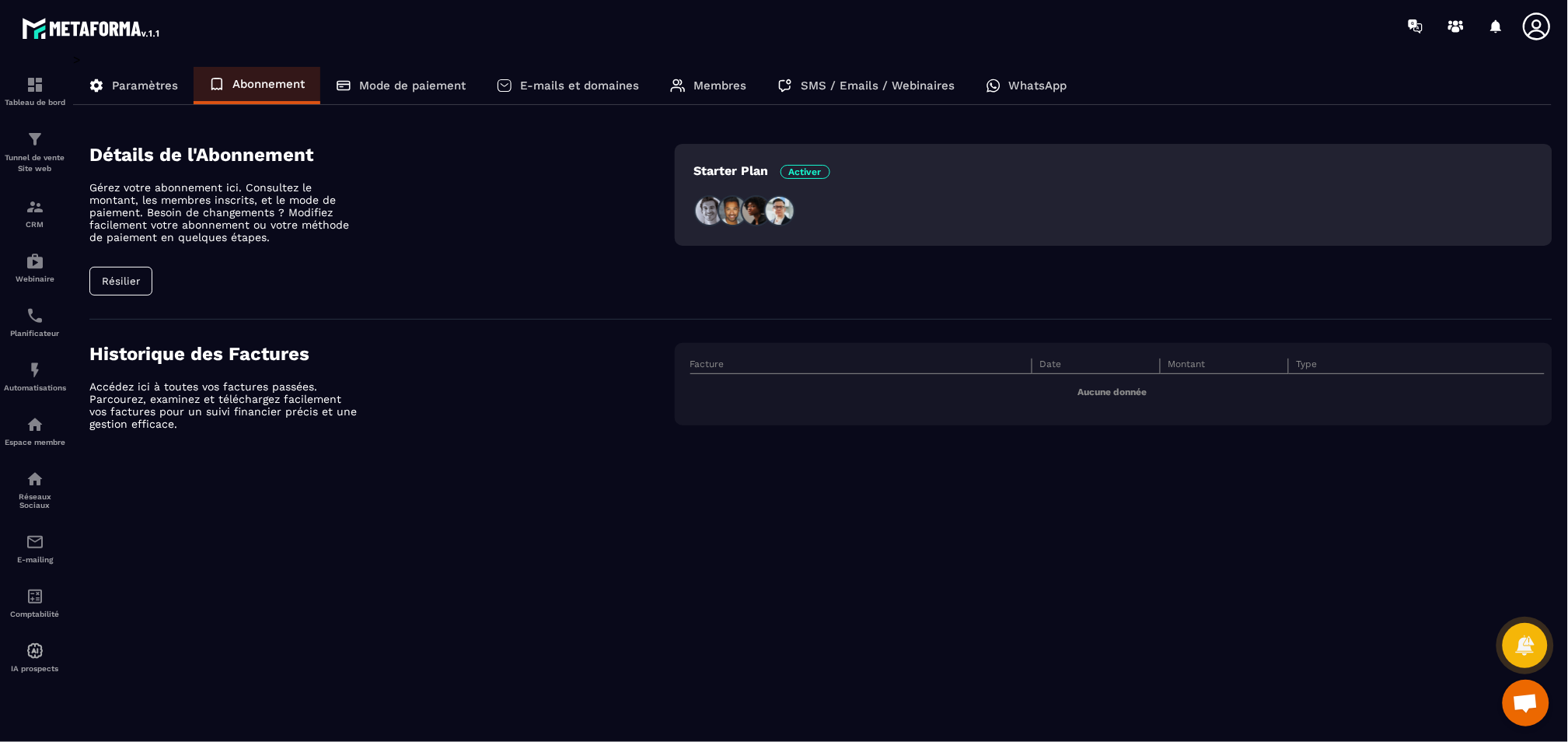
click at [393, 81] on p "Mode de paiement" at bounding box center [413, 85] width 106 height 14
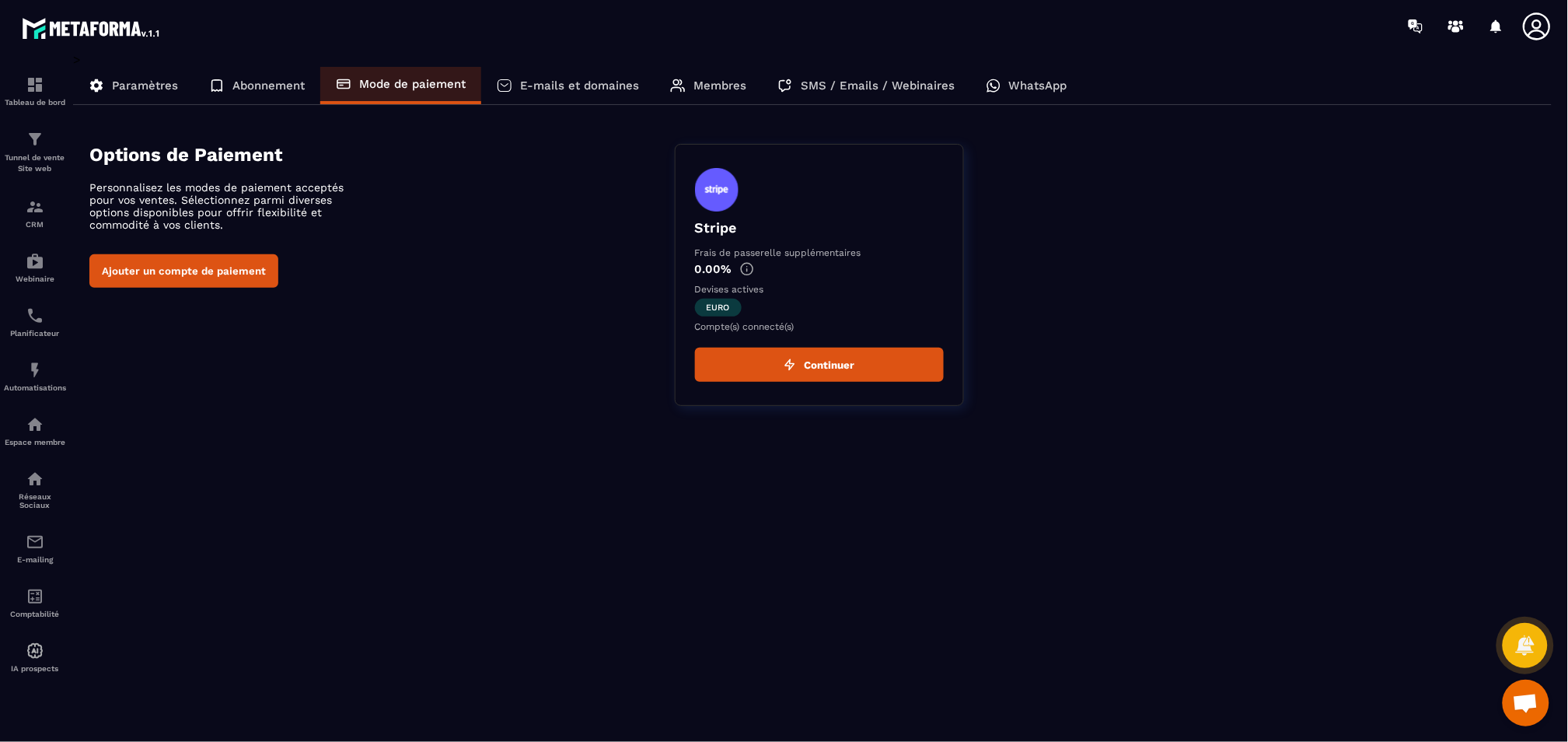
click at [591, 88] on p "E-mails et domaines" at bounding box center [579, 85] width 119 height 14
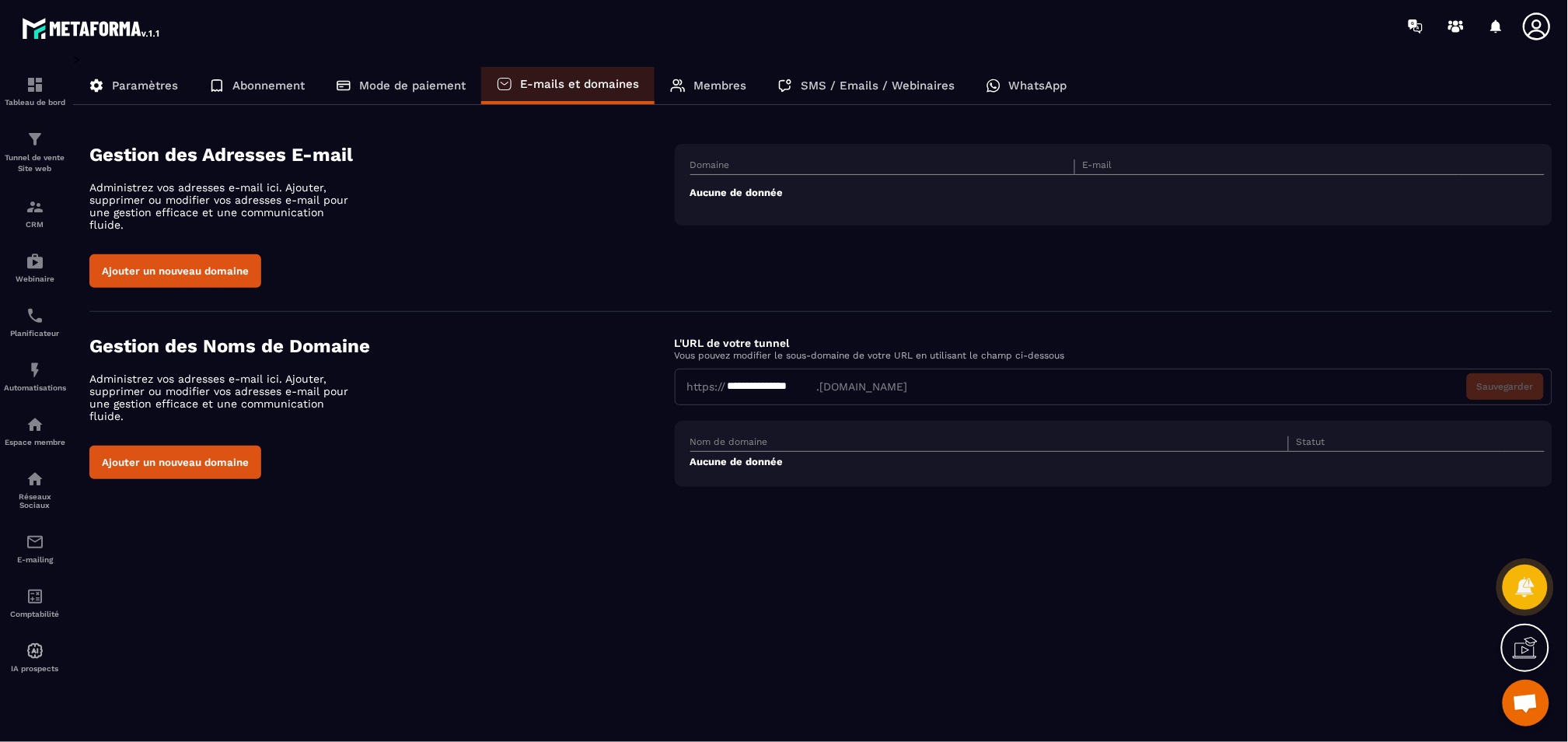
click at [717, 90] on p "Membres" at bounding box center [720, 85] width 53 height 14
